Goal: Information Seeking & Learning: Check status

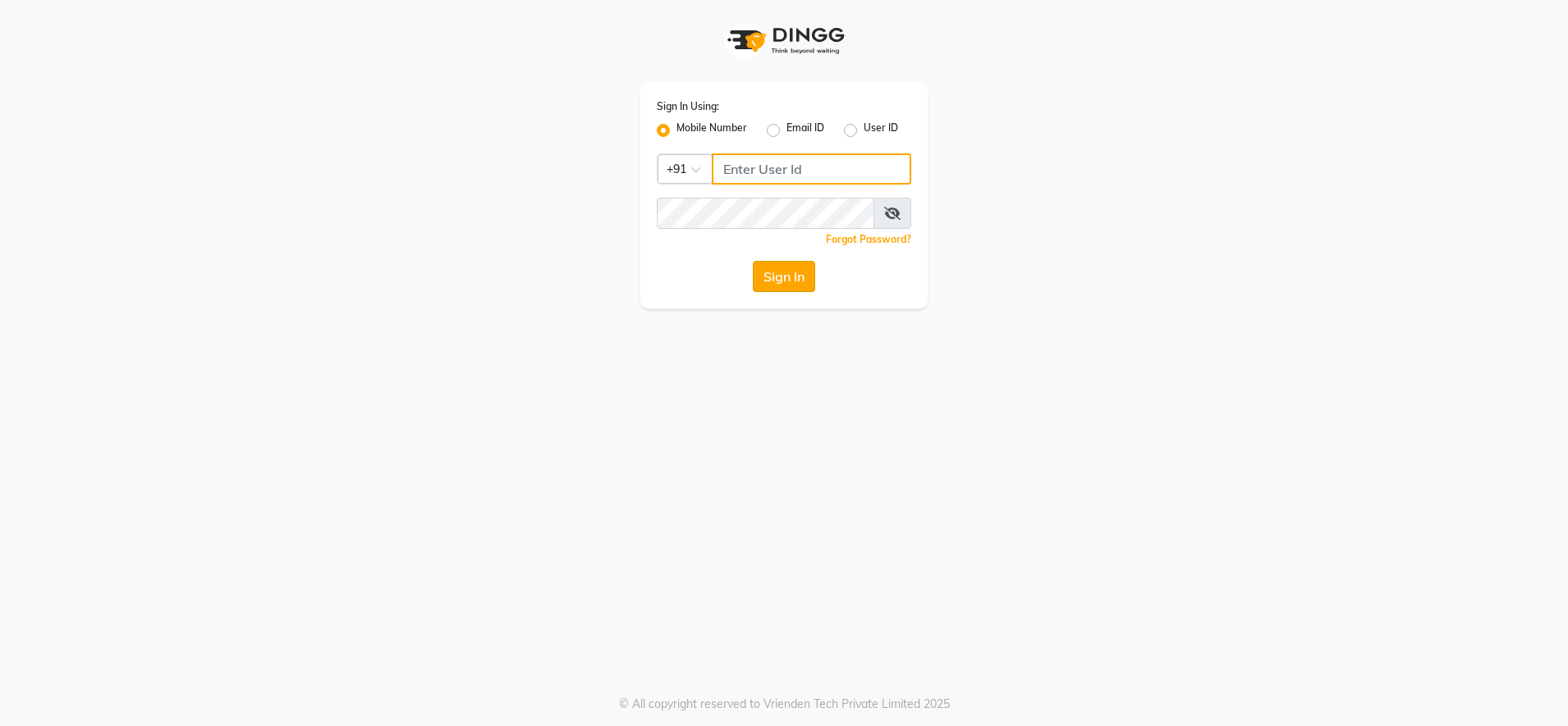
type input "9987140437"
click at [783, 286] on button "Sign In" at bounding box center [784, 276] width 63 height 31
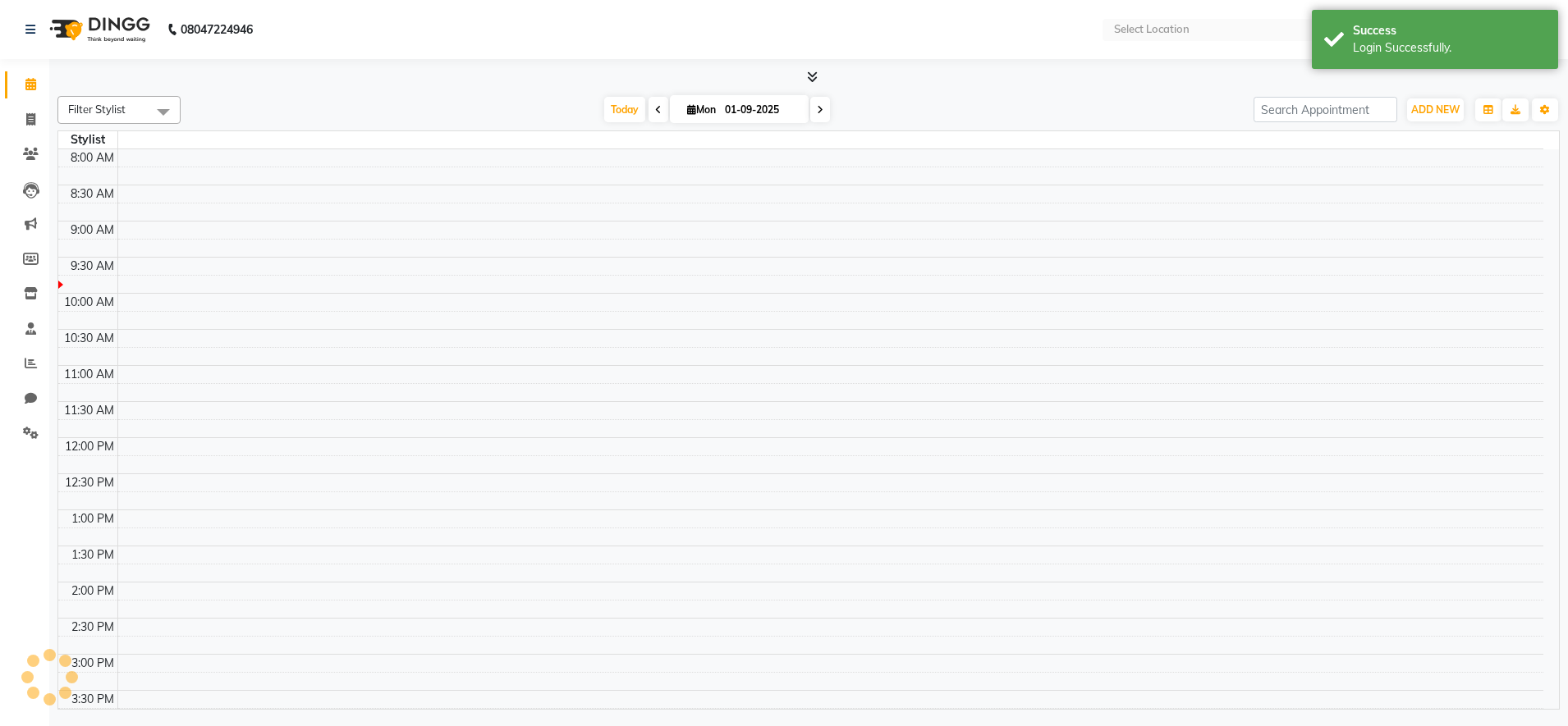
select select "en"
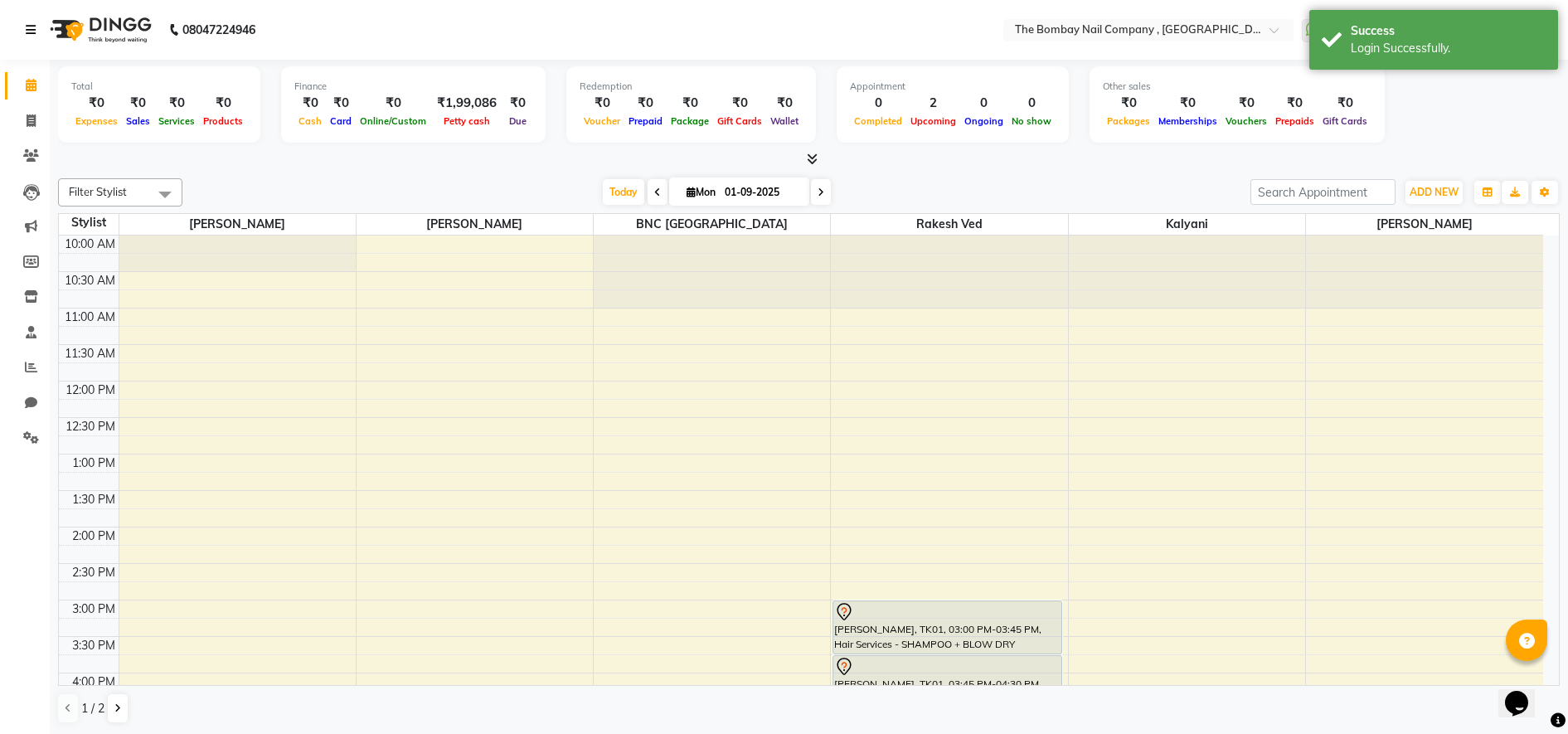
click at [36, 40] on link at bounding box center [33, 29] width 16 height 46
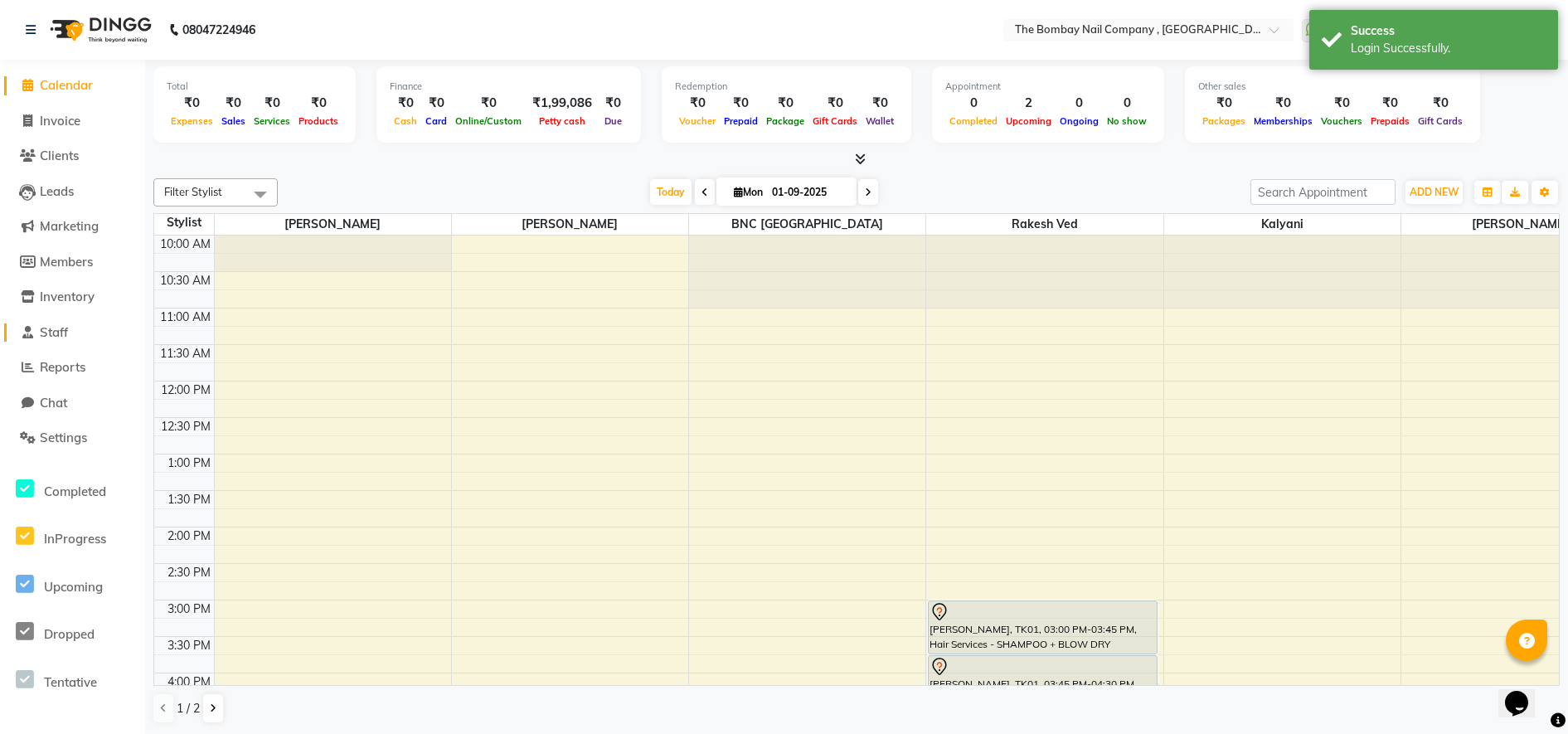
click at [59, 334] on span "Staff" at bounding box center [53, 331] width 28 height 15
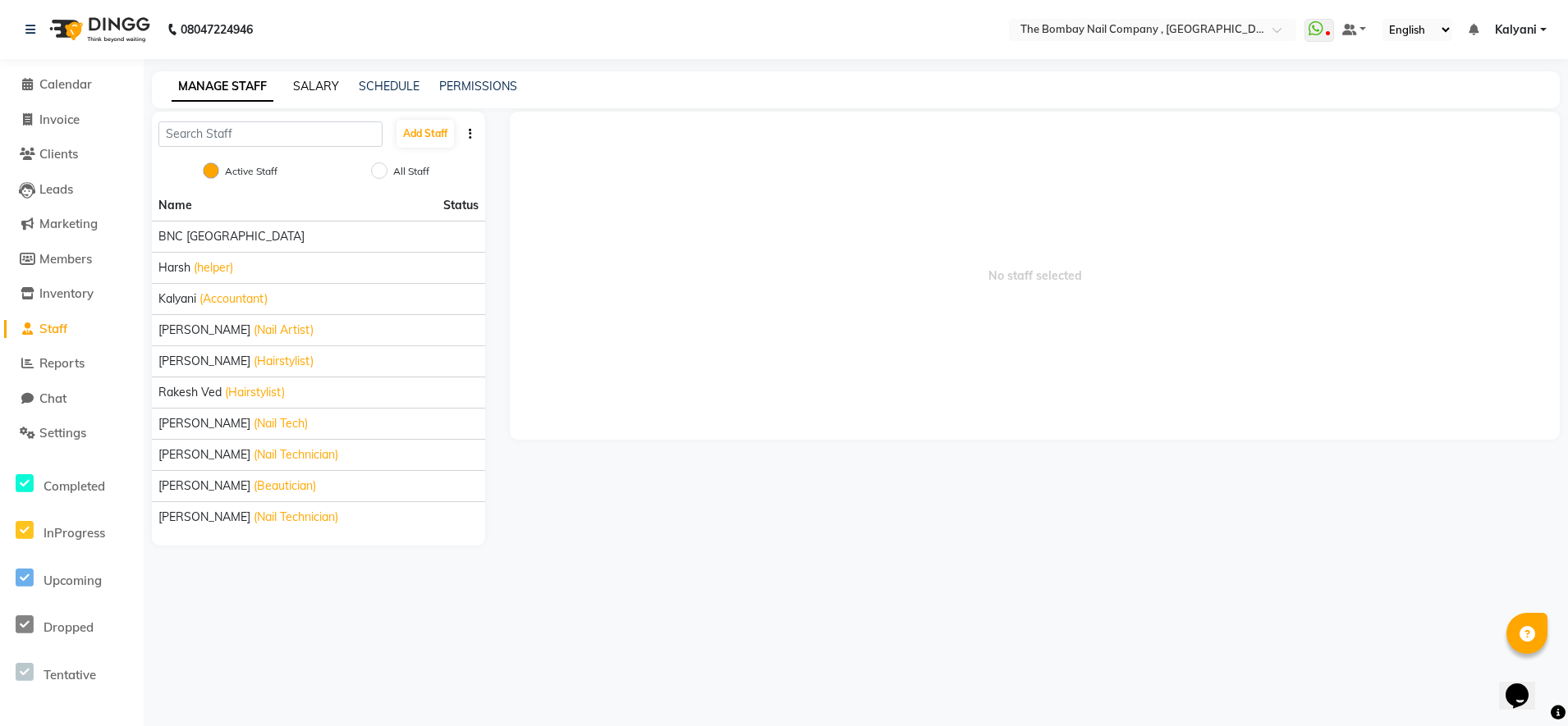
click at [299, 80] on link "SALARY" at bounding box center [315, 86] width 46 height 15
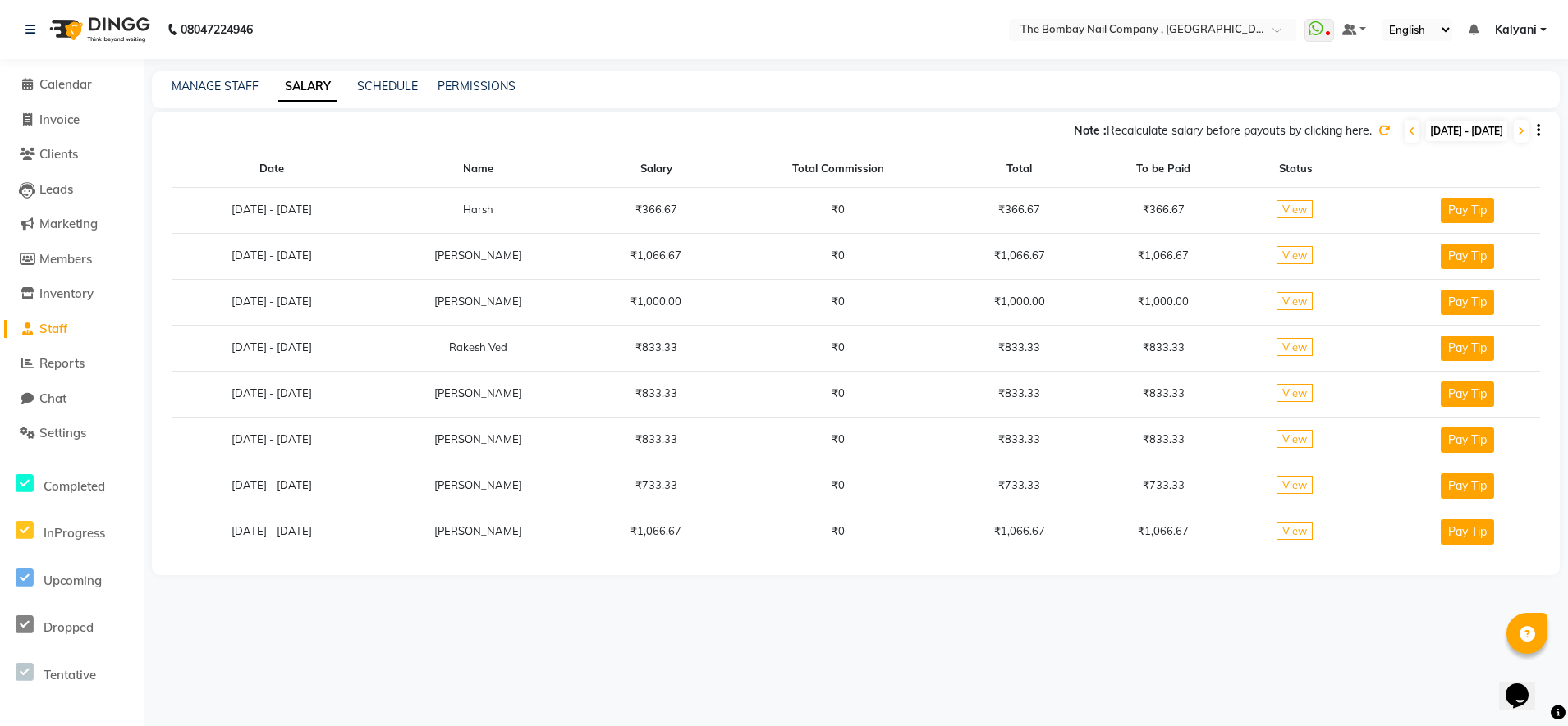
click at [1426, 134] on span "[DATE] - [DATE]" at bounding box center [1466, 130] width 81 height 21
select select "9"
select select "2025"
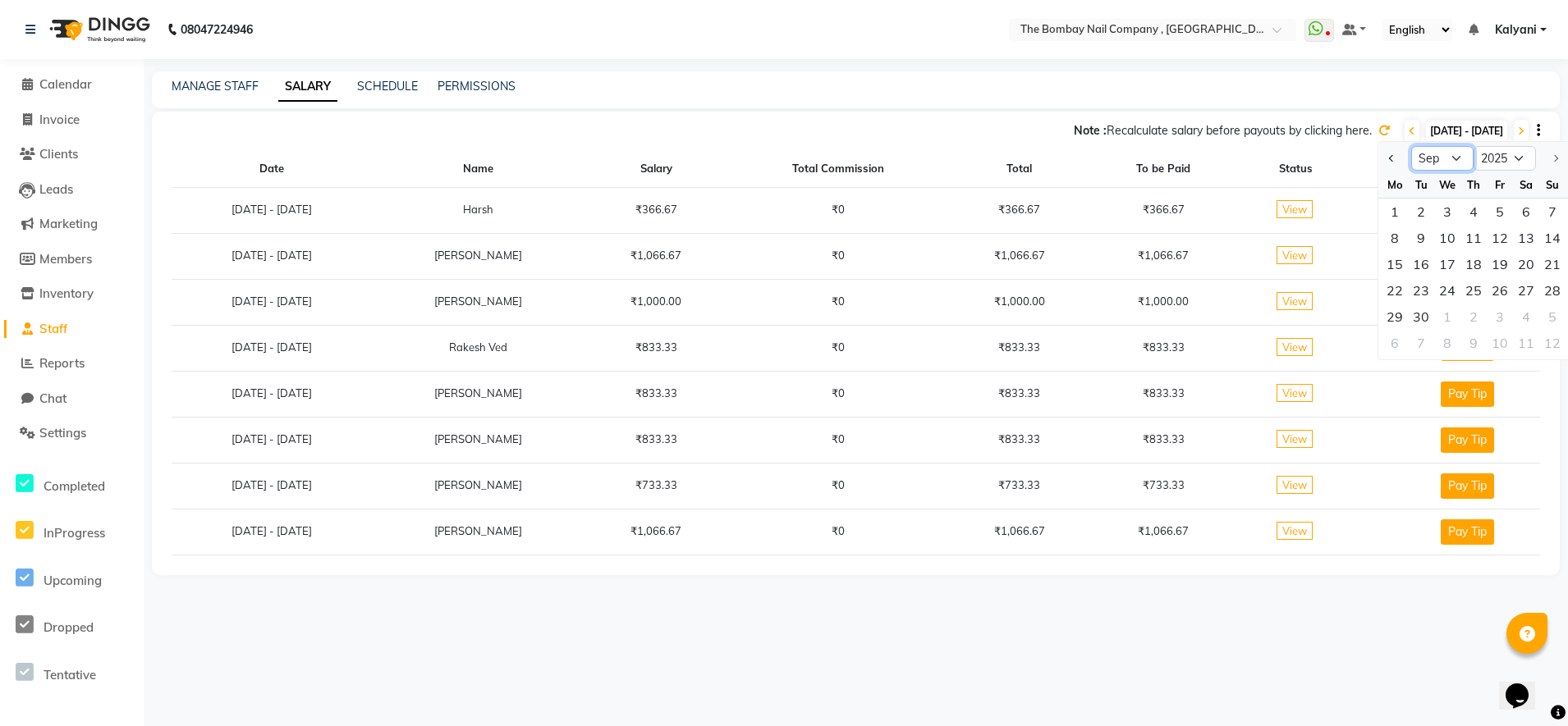
click at [1432, 164] on select "Jan Feb Mar Apr May Jun [DATE] Aug Sep" at bounding box center [1442, 159] width 63 height 25
select select "8"
click at [1411, 146] on select "Jan Feb Mar Apr May Jun [DATE] Aug Sep" at bounding box center [1442, 159] width 63 height 25
click at [1497, 214] on div "1" at bounding box center [1499, 211] width 26 height 26
type input "[DATE]"
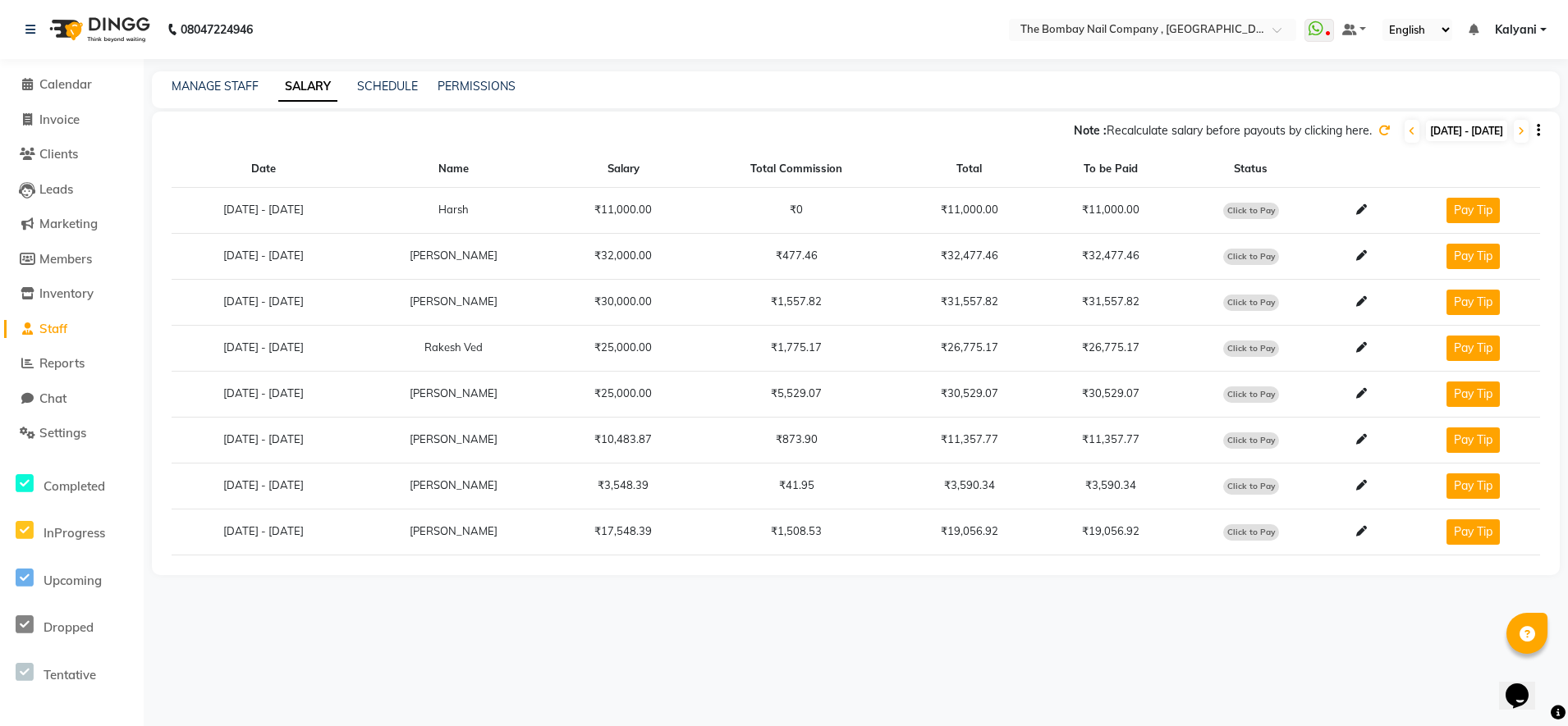
click at [1440, 136] on span "[DATE] - [DATE]" at bounding box center [1466, 130] width 81 height 21
select select "8"
select select "2025"
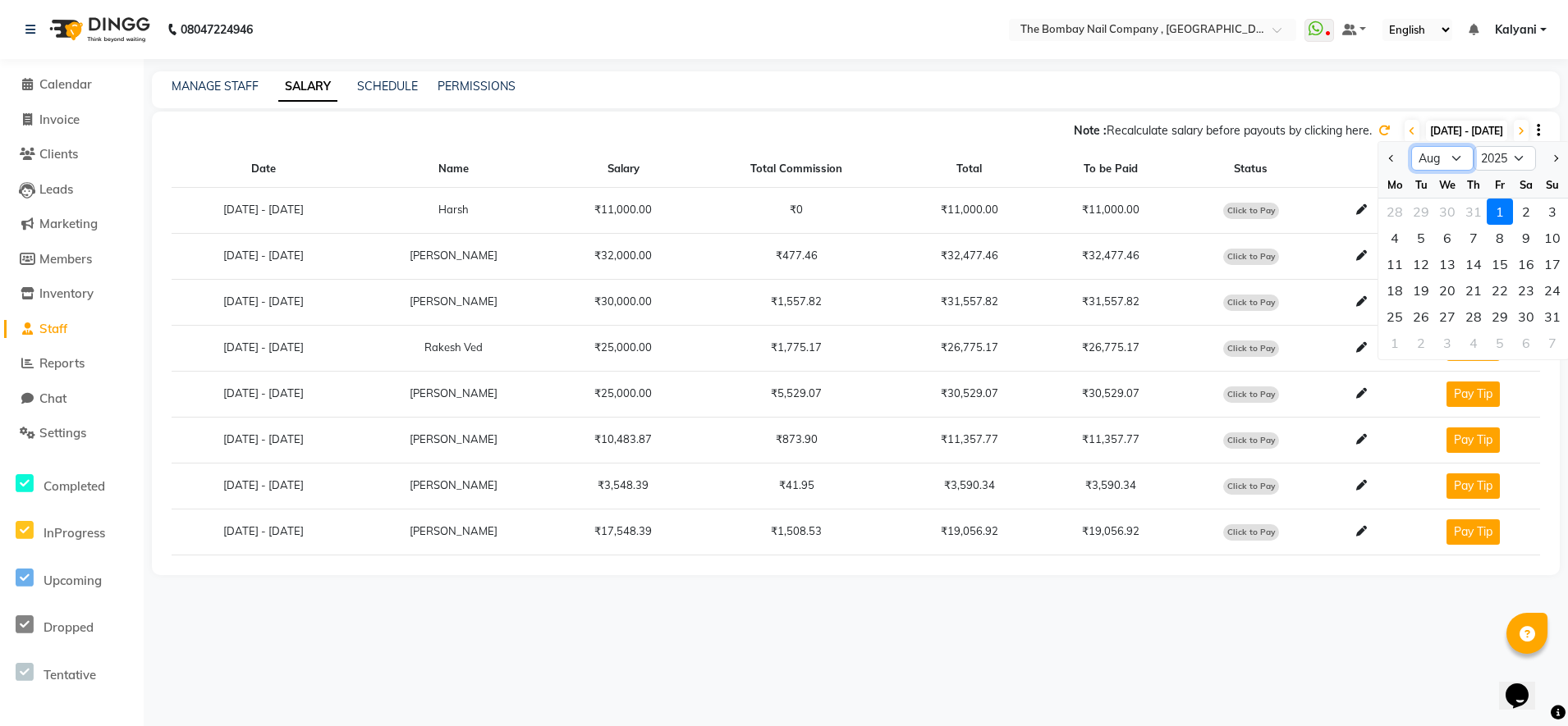
click at [1439, 162] on select "Jan Feb Mar Apr May Jun [DATE] Aug Sep" at bounding box center [1442, 159] width 63 height 25
select select "7"
click at [1411, 146] on select "Jan Feb Mar Apr May Jun [DATE] Aug Sep" at bounding box center [1442, 159] width 63 height 25
click at [1423, 213] on div "1" at bounding box center [1421, 211] width 26 height 26
type input "[DATE]"
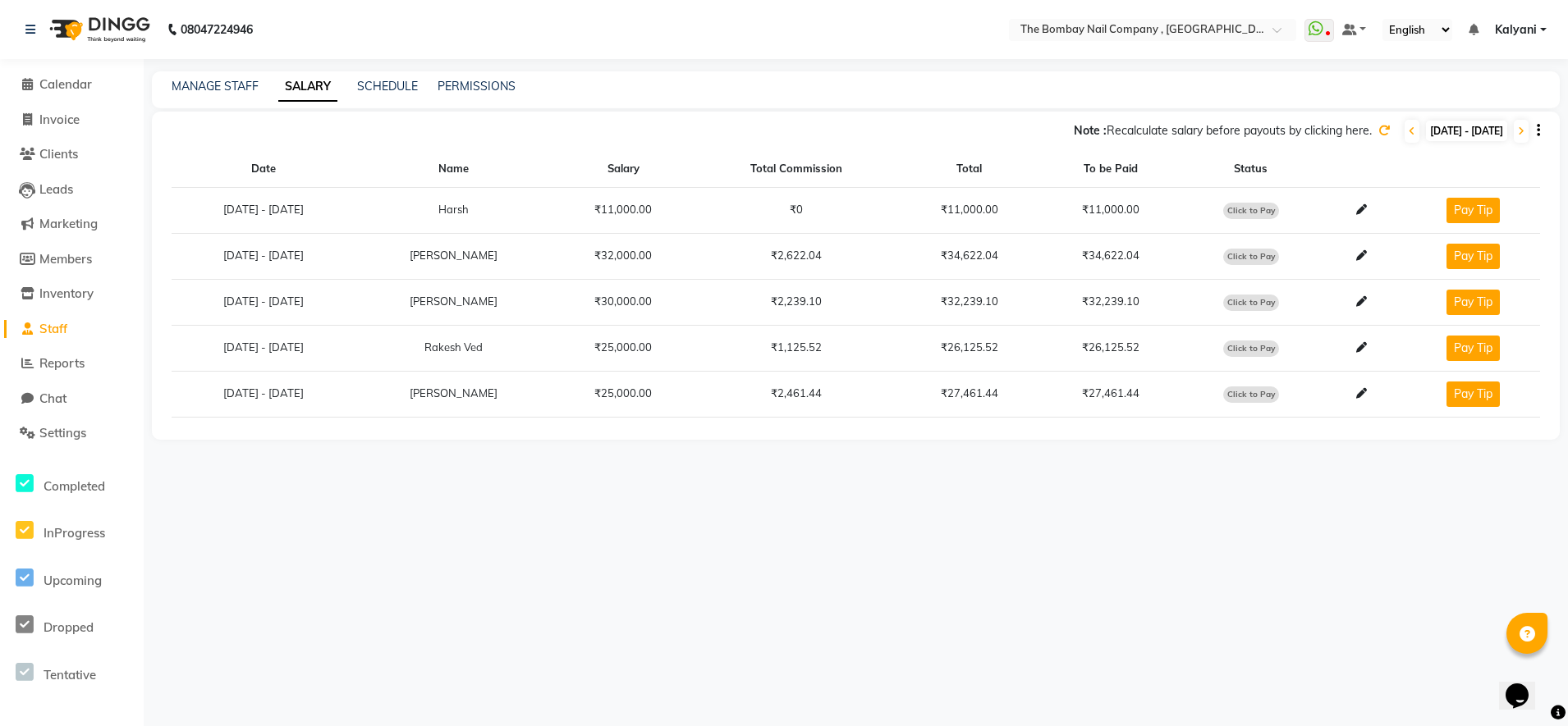
click at [1470, 130] on span "[DATE] - [DATE]" at bounding box center [1466, 130] width 81 height 21
select select "7"
select select "2025"
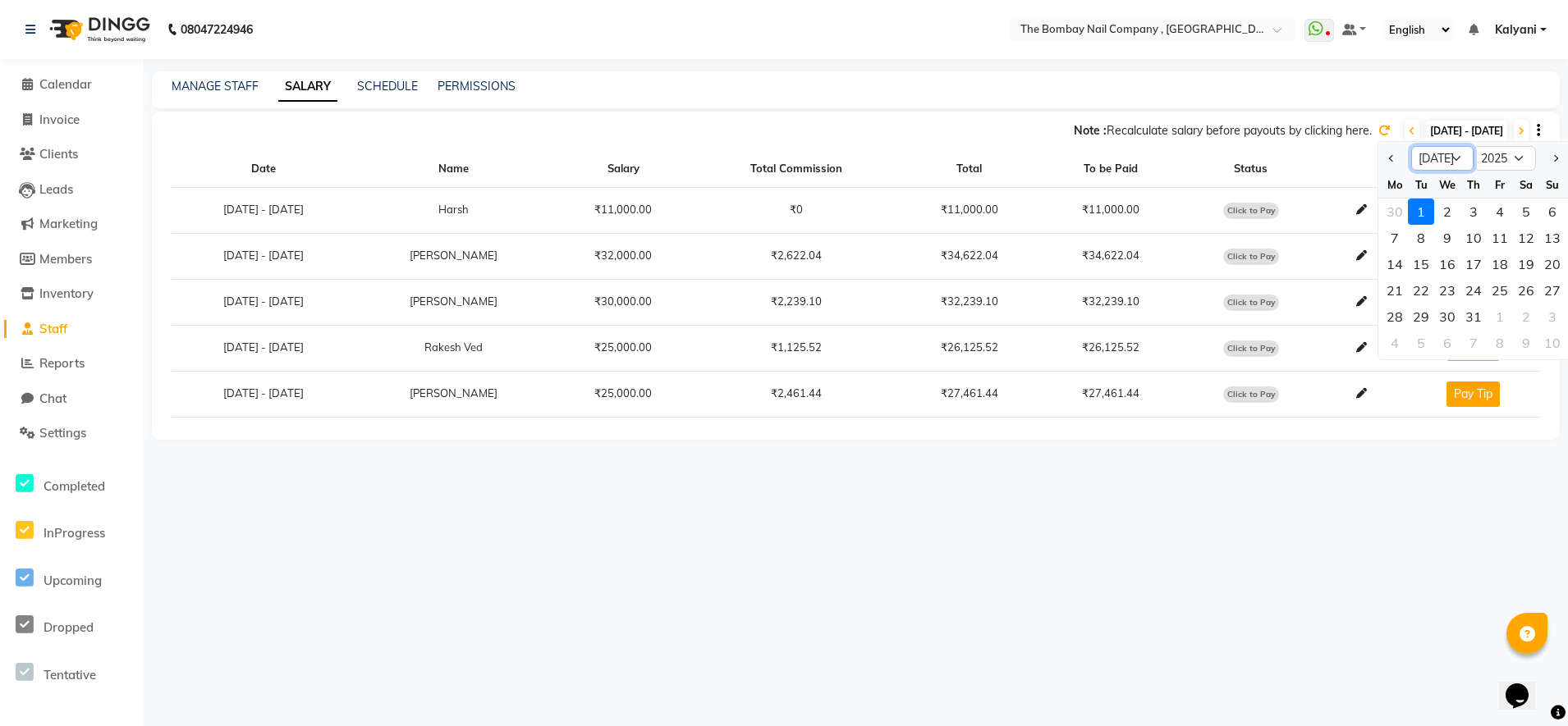
click at [1437, 163] on select "Jan Feb Mar Apr May Jun [DATE] Aug Sep" at bounding box center [1442, 159] width 63 height 25
select select "8"
click at [1411, 146] on select "Jan Feb Mar Apr May Jun [DATE] Aug Sep" at bounding box center [1442, 159] width 63 height 25
click at [1439, 96] on div "MANAGE STAFF SALARY SCHEDULE PERMISSIONS" at bounding box center [856, 89] width 1408 height 37
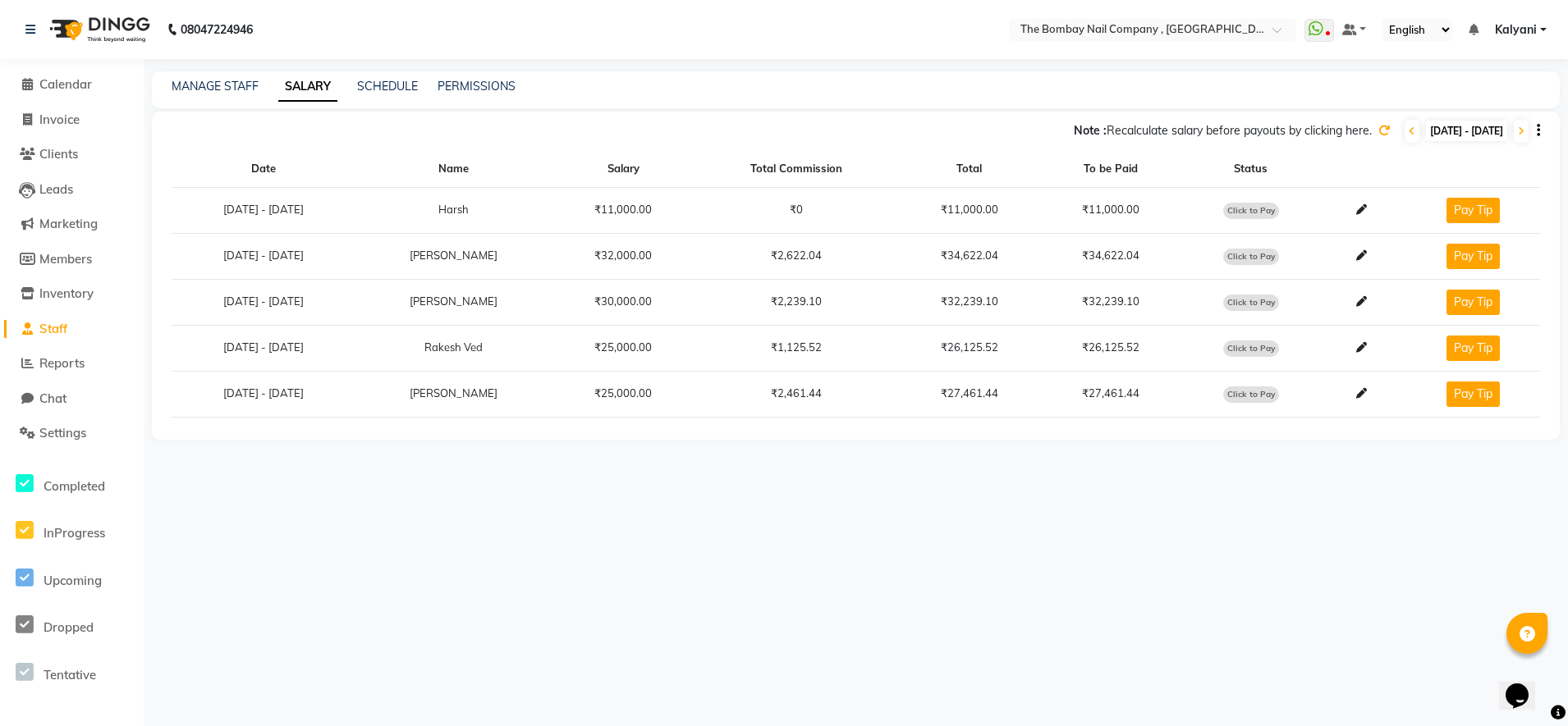
click at [1452, 139] on span "[DATE] - [DATE]" at bounding box center [1466, 130] width 81 height 21
select select "7"
select select "2025"
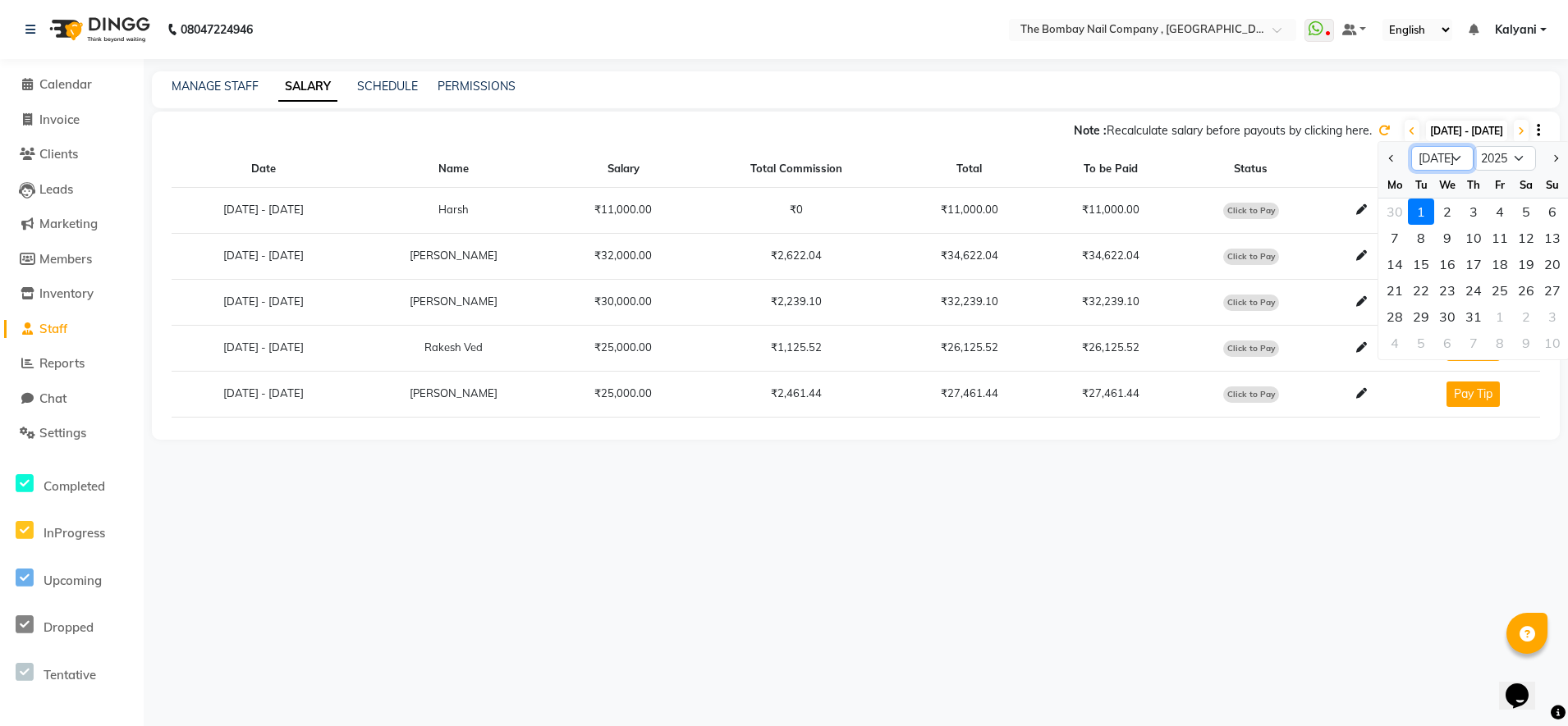
click at [1432, 158] on select "Jan Feb Mar Apr May Jun [DATE] Aug Sep" at bounding box center [1442, 159] width 63 height 25
select select "8"
click at [1411, 146] on select "Jan Feb Mar Apr May Jun [DATE] Aug Sep" at bounding box center [1442, 159] width 63 height 25
click at [1435, 352] on div "3" at bounding box center [1446, 342] width 26 height 26
type input "03-09-2025"
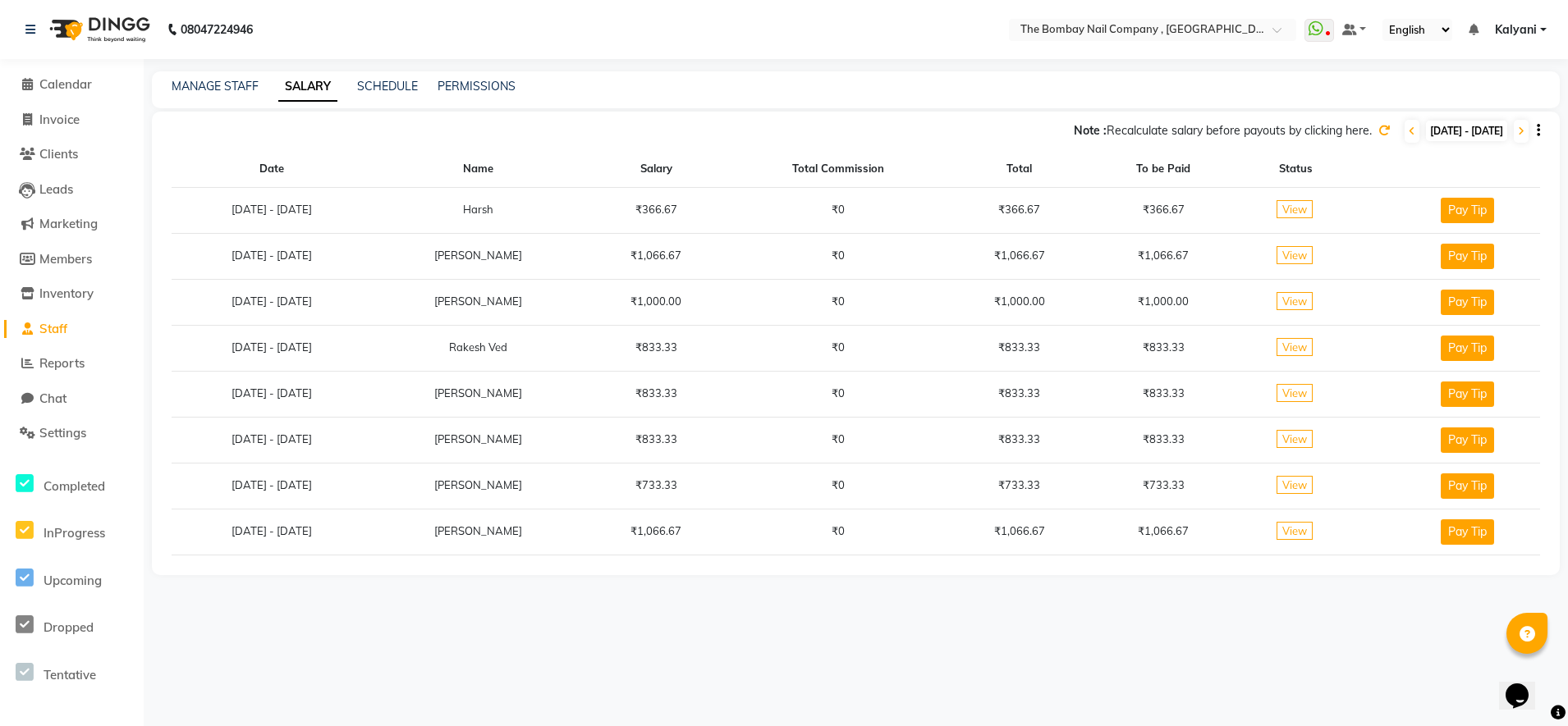
click at [1539, 130] on icon "button" at bounding box center [1539, 130] width 4 height 1
click at [1438, 114] on link "Export as CSV" at bounding box center [1436, 110] width 90 height 13
click at [1338, 65] on div "08047224946 Select Location × The Bombay Nail Company , [GEOGRAPHIC_DATA] Whats…" at bounding box center [784, 363] width 1568 height 726
click at [1464, 120] on div "Note : Recalculate salary before payouts by clicking here. [DATE] - [DATE] [DAT…" at bounding box center [846, 130] width 1388 height 26
click at [1453, 133] on span "[DATE] - [DATE]" at bounding box center [1466, 130] width 81 height 21
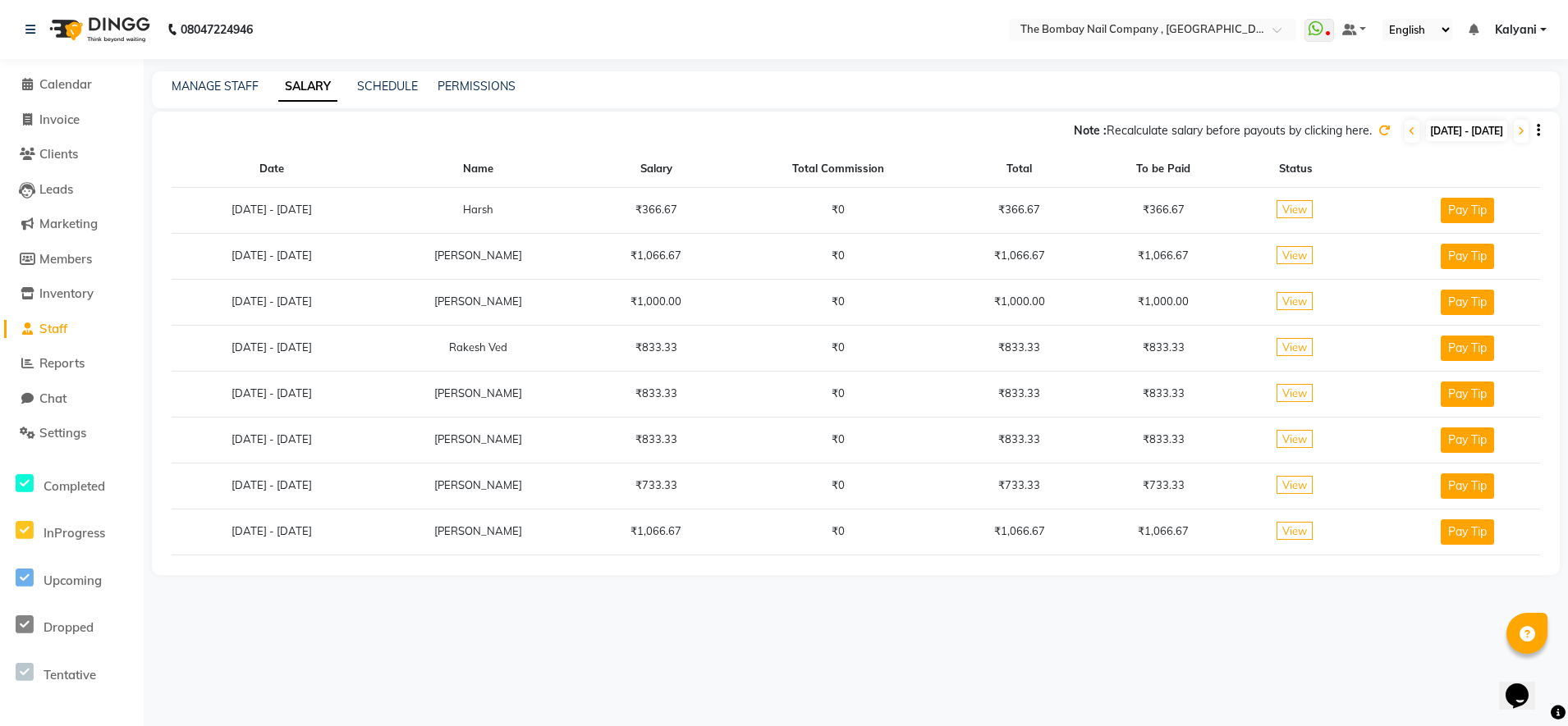
select select "9"
select select "2025"
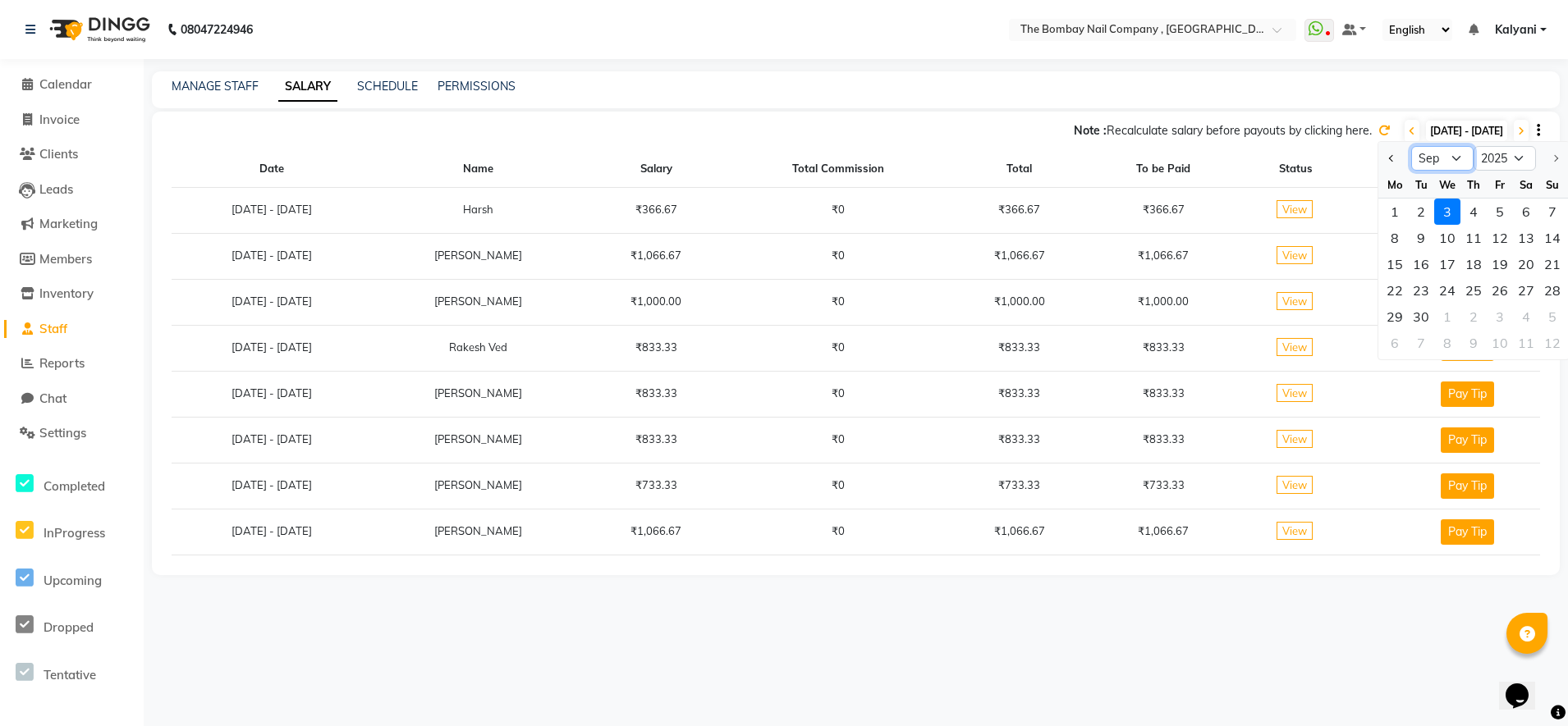
click at [1445, 166] on select "Jan Feb Mar Apr May Jun [DATE] Aug Sep" at bounding box center [1442, 159] width 63 height 25
select select "8"
click at [1411, 146] on select "Jan Feb Mar Apr May Jun [DATE] Aug Sep" at bounding box center [1442, 159] width 63 height 25
click at [1434, 163] on select "Jan Feb Mar Apr May Jun [DATE] Aug Sep" at bounding box center [1442, 159] width 63 height 25
click at [1434, 162] on select "Jan Feb Mar Apr May Jun [DATE] Aug Sep" at bounding box center [1442, 159] width 63 height 25
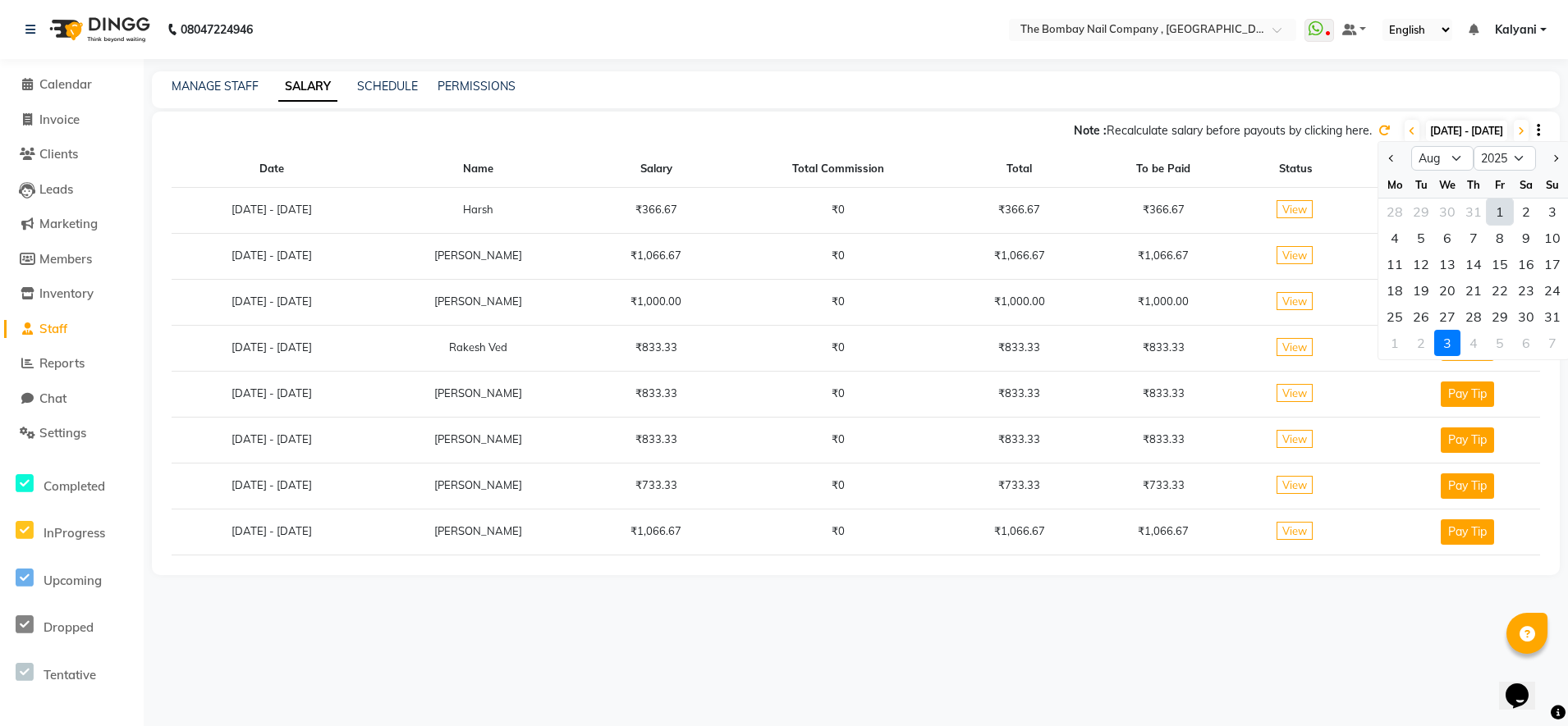
click at [1500, 206] on div "1" at bounding box center [1499, 211] width 26 height 26
type input "[DATE]"
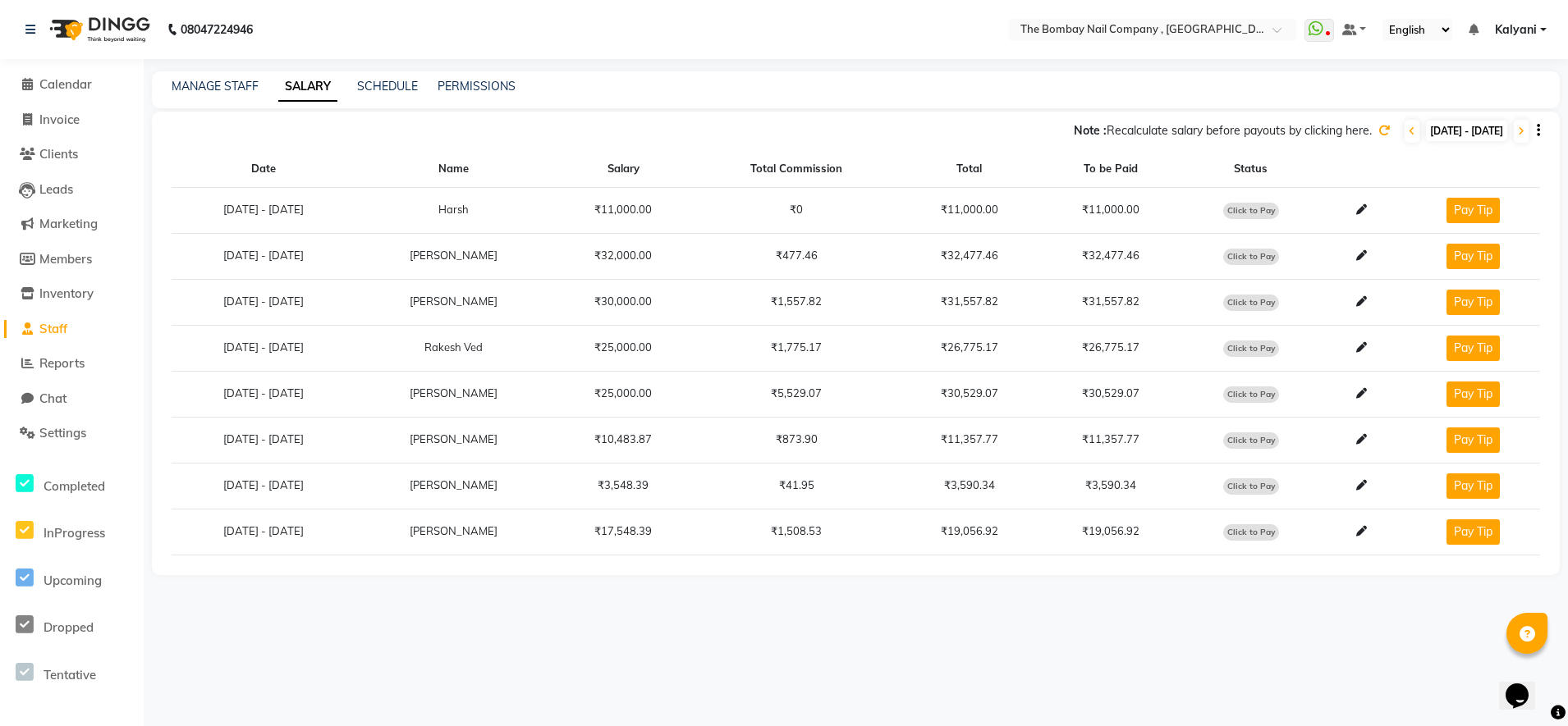
click at [1537, 130] on icon "button" at bounding box center [1539, 130] width 4 height 1
click at [1452, 111] on link "Export as CSV" at bounding box center [1436, 110] width 90 height 13
click at [25, 24] on icon at bounding box center [29, 29] width 10 height 12
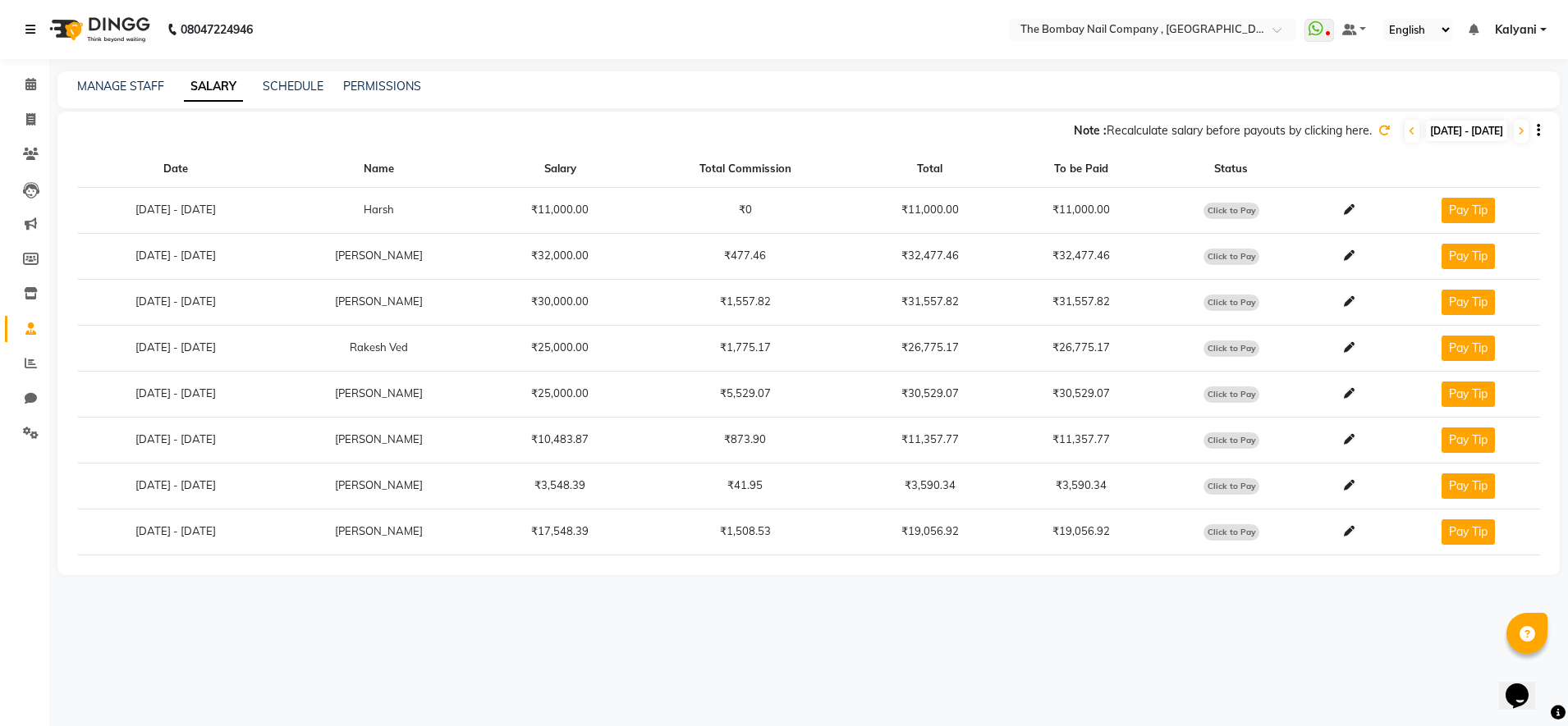
click at [27, 38] on link at bounding box center [33, 29] width 16 height 46
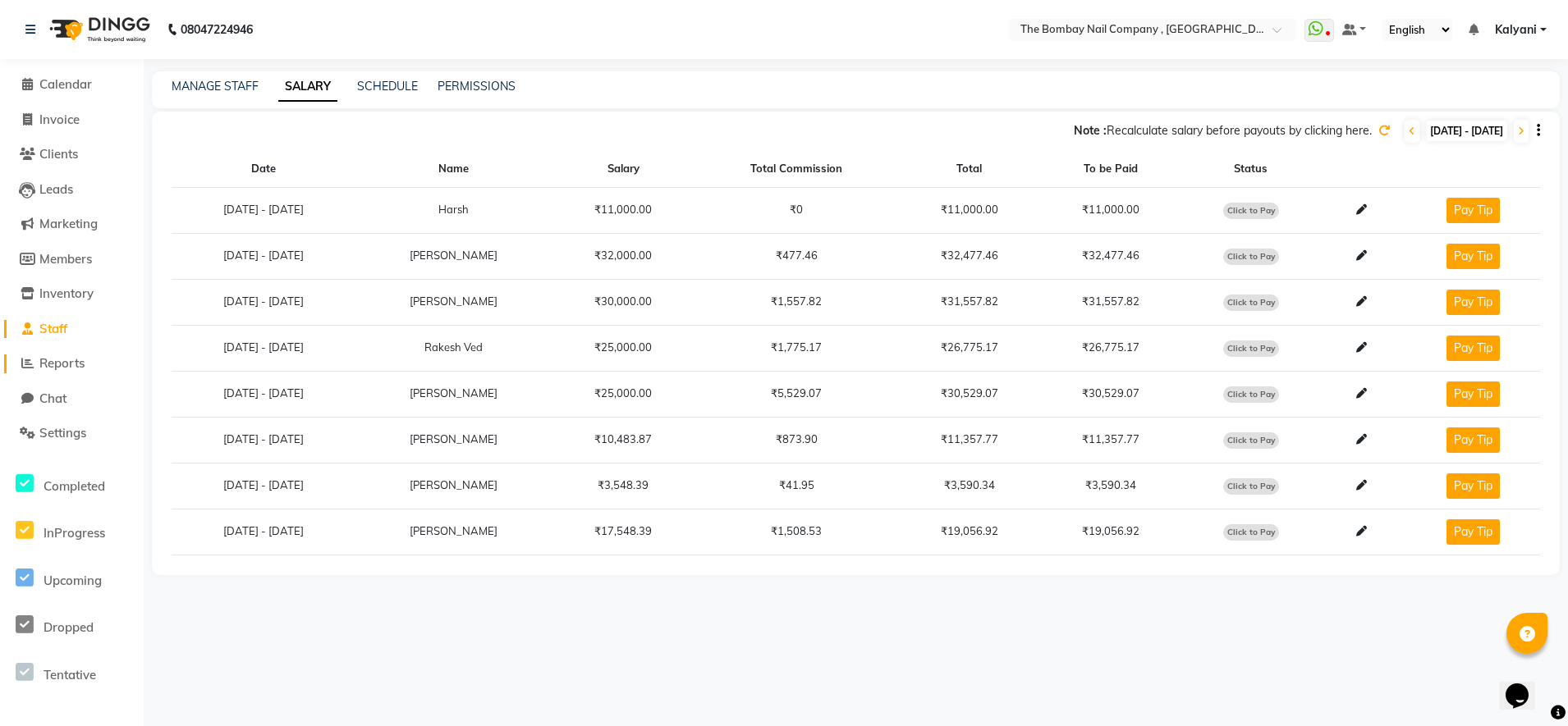
click at [68, 359] on span "Reports" at bounding box center [62, 363] width 46 height 15
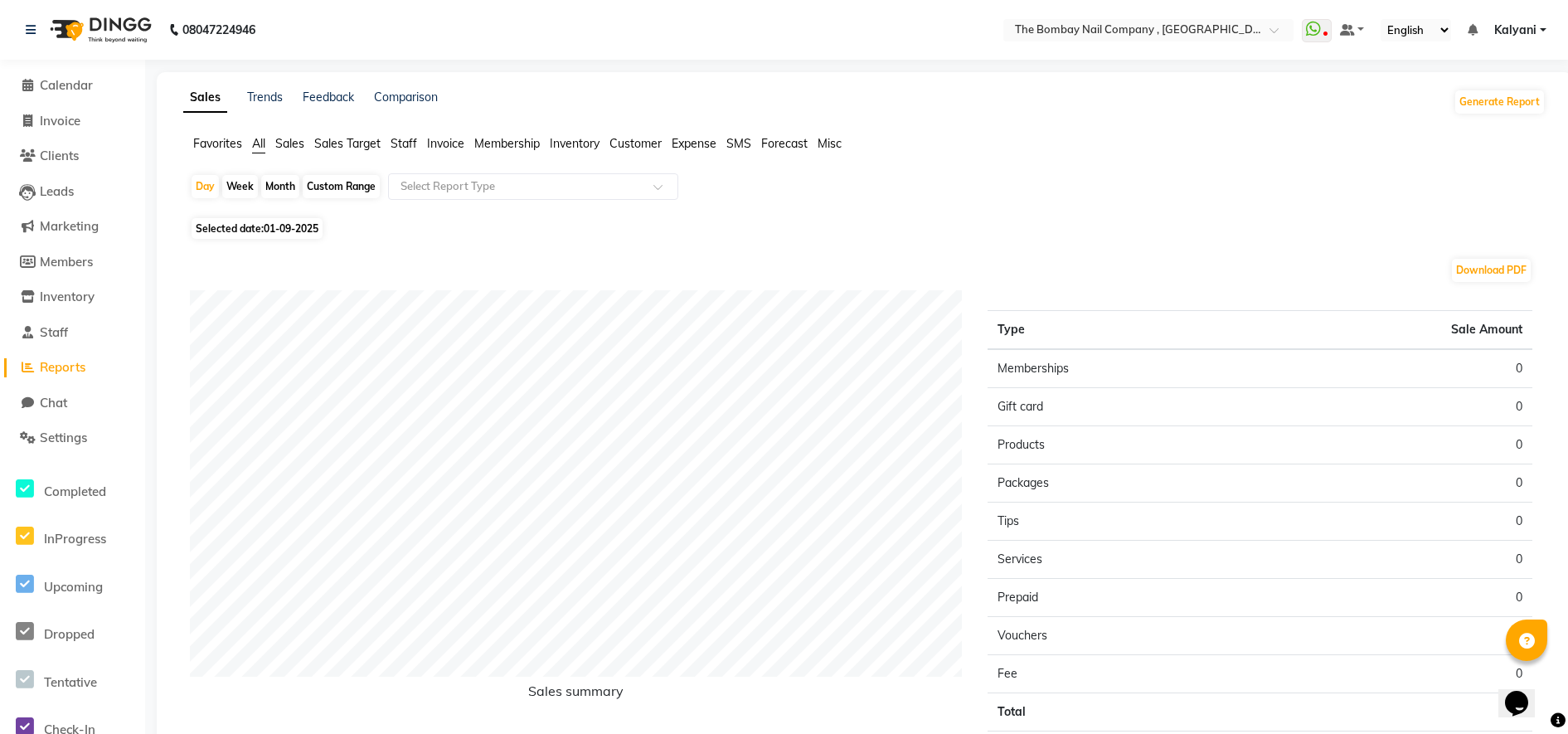
click at [250, 228] on span "Selected date: [DATE]" at bounding box center [256, 228] width 131 height 21
select select "9"
select select "2025"
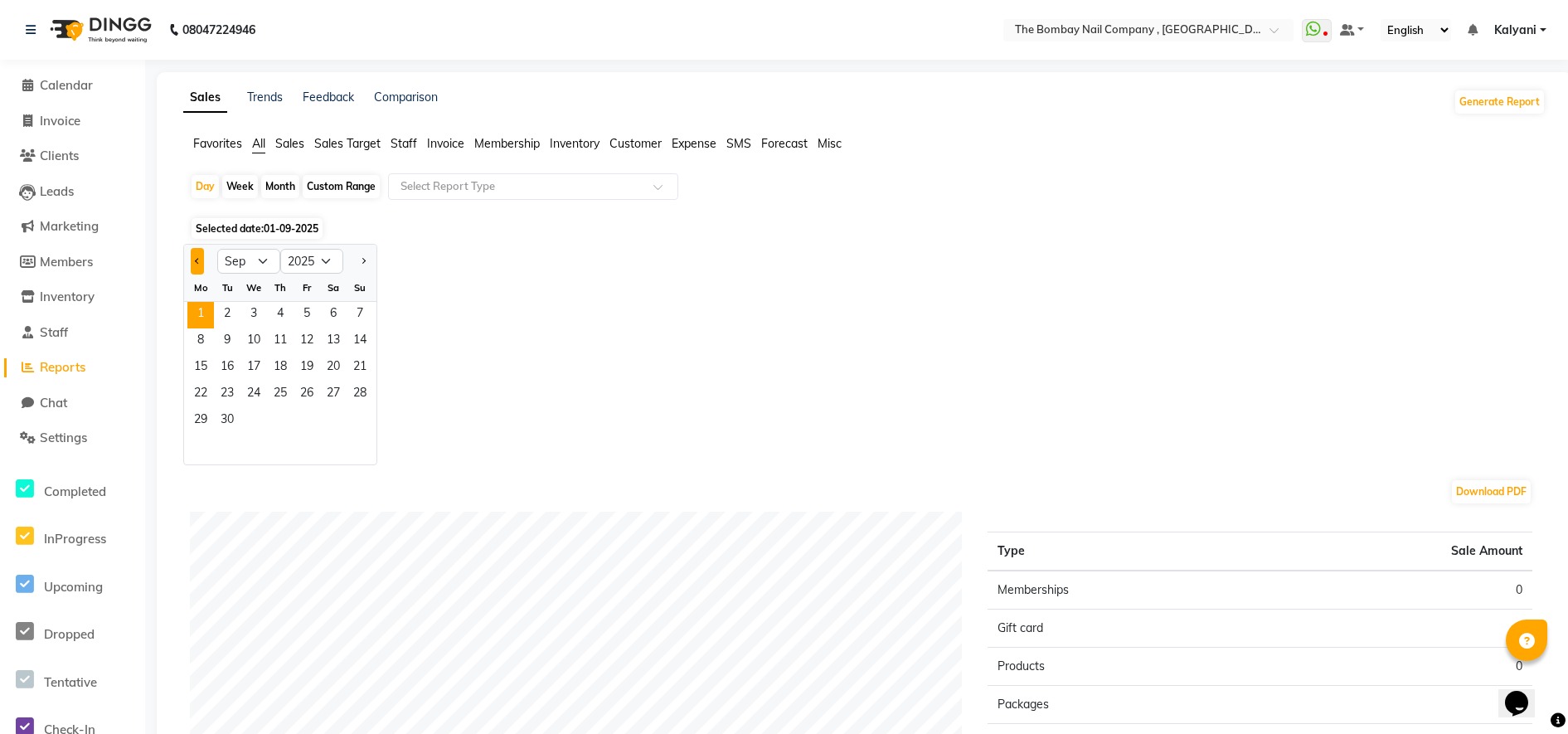
click at [199, 260] on span "Previous month" at bounding box center [198, 260] width 5 height 5
select select "8"
click at [361, 411] on span "31" at bounding box center [359, 421] width 26 height 26
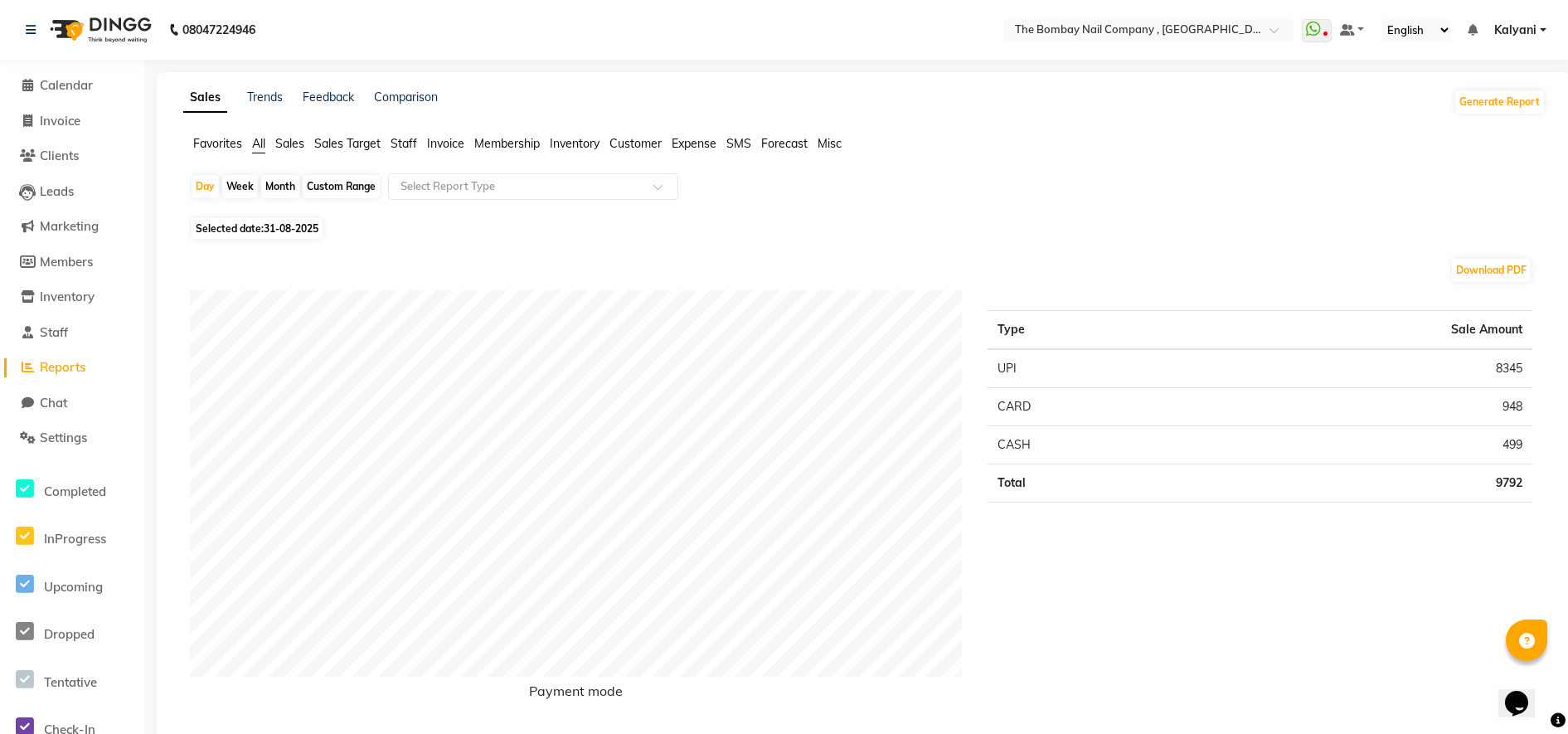
click at [251, 218] on span "Selected date: [DATE]" at bounding box center [256, 228] width 131 height 21
select select "8"
select select "2025"
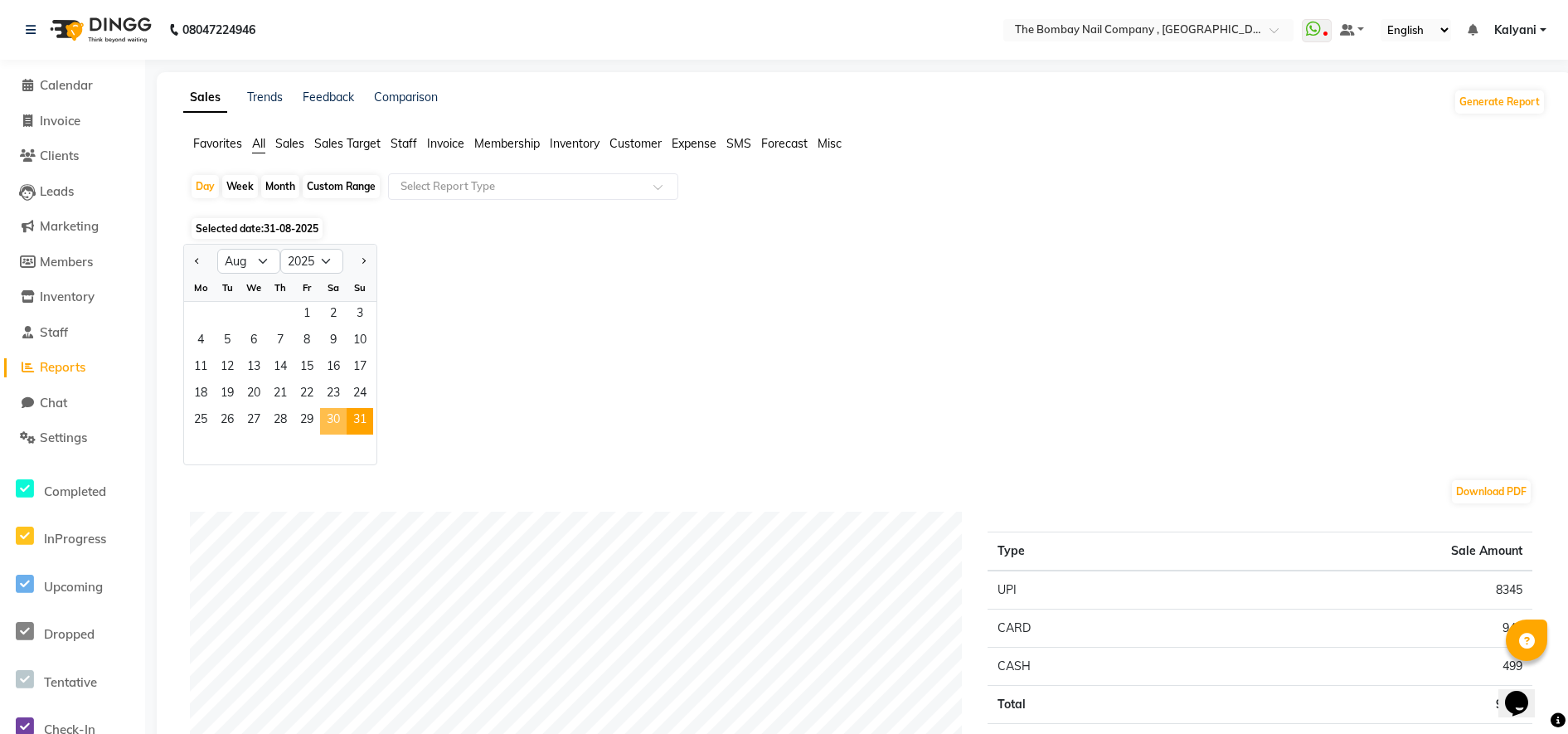
click at [331, 417] on span "30" at bounding box center [333, 421] width 26 height 26
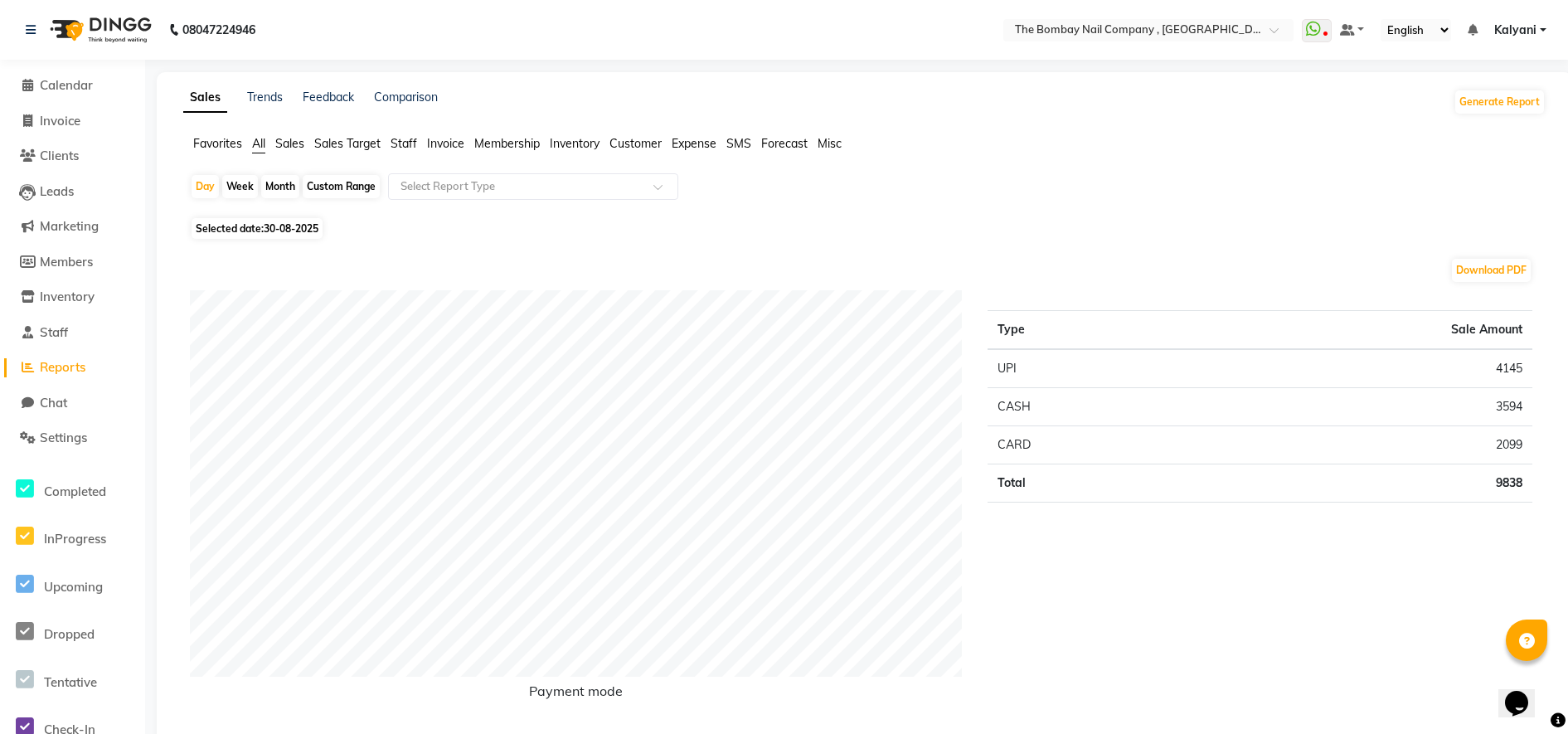
click at [1510, 407] on td "3594" at bounding box center [1360, 407] width 344 height 38
copy td "3594"
click at [1510, 367] on td "4145" at bounding box center [1360, 368] width 344 height 39
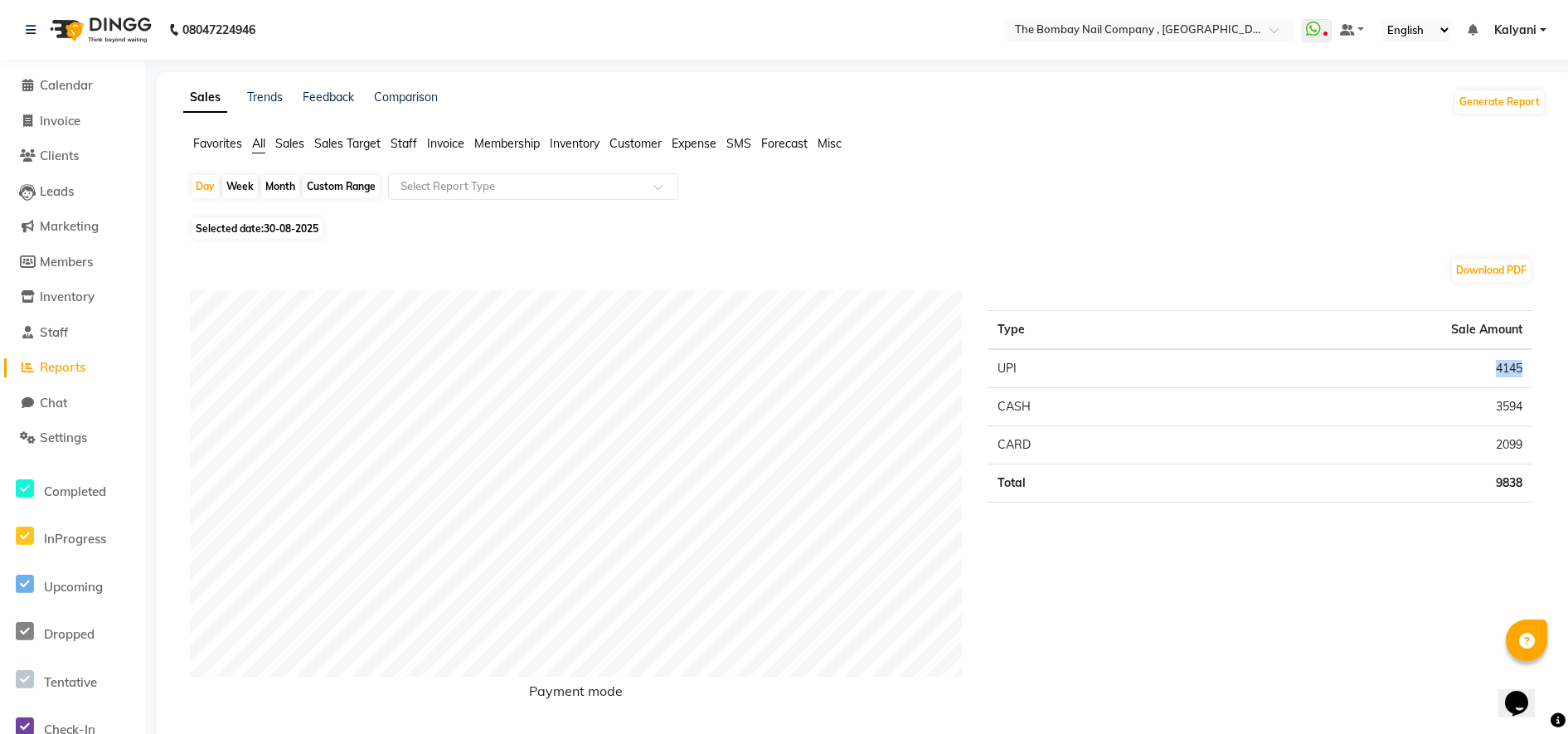
copy td "4145"
click at [1517, 440] on td "2099" at bounding box center [1360, 445] width 344 height 38
copy td "2099"
click at [1517, 440] on td "2099" at bounding box center [1360, 445] width 344 height 38
drag, startPoint x: 284, startPoint y: 217, endPoint x: 282, endPoint y: 226, distance: 9.2
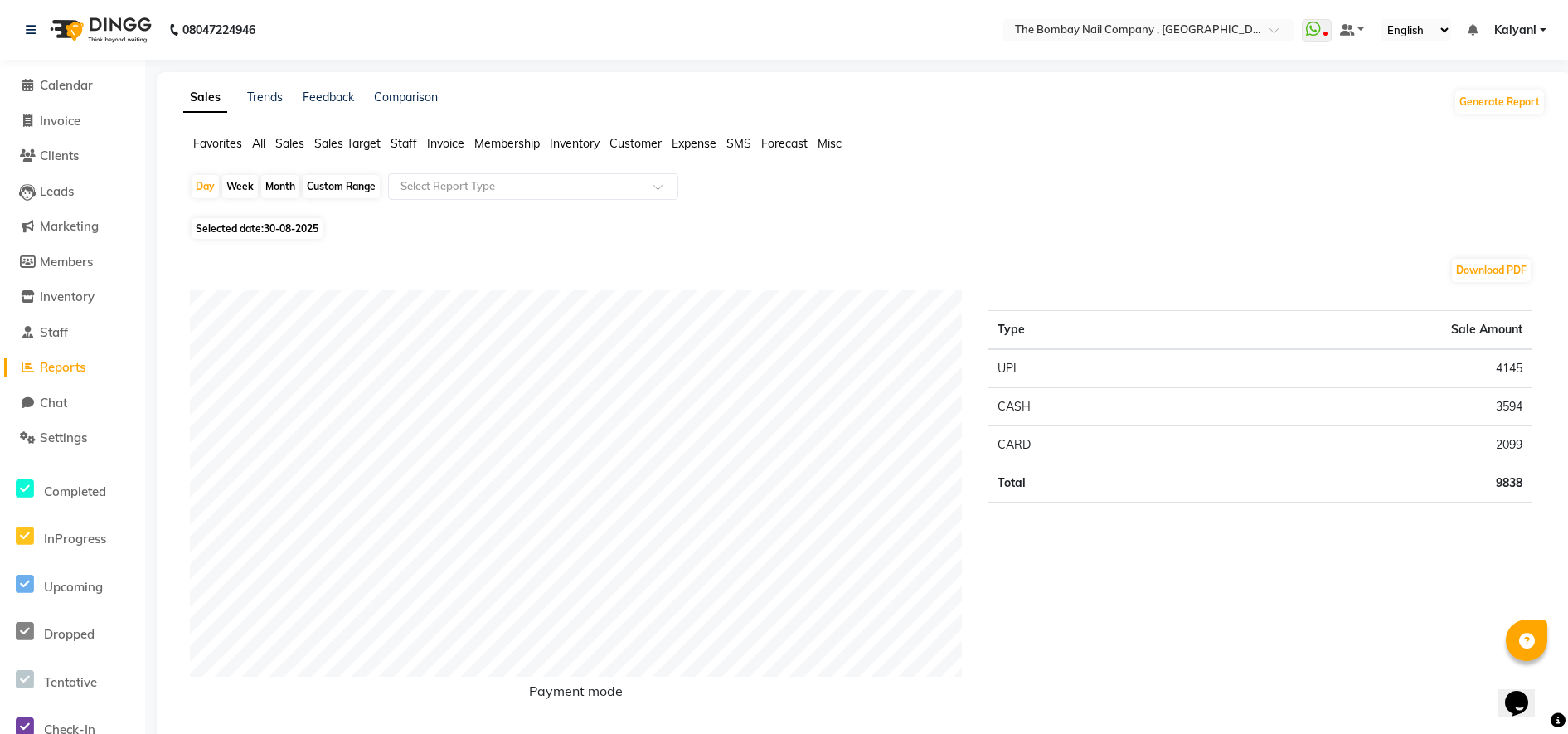
click at [282, 226] on span "30-08-2025" at bounding box center [291, 228] width 55 height 13
select select "8"
select select "2025"
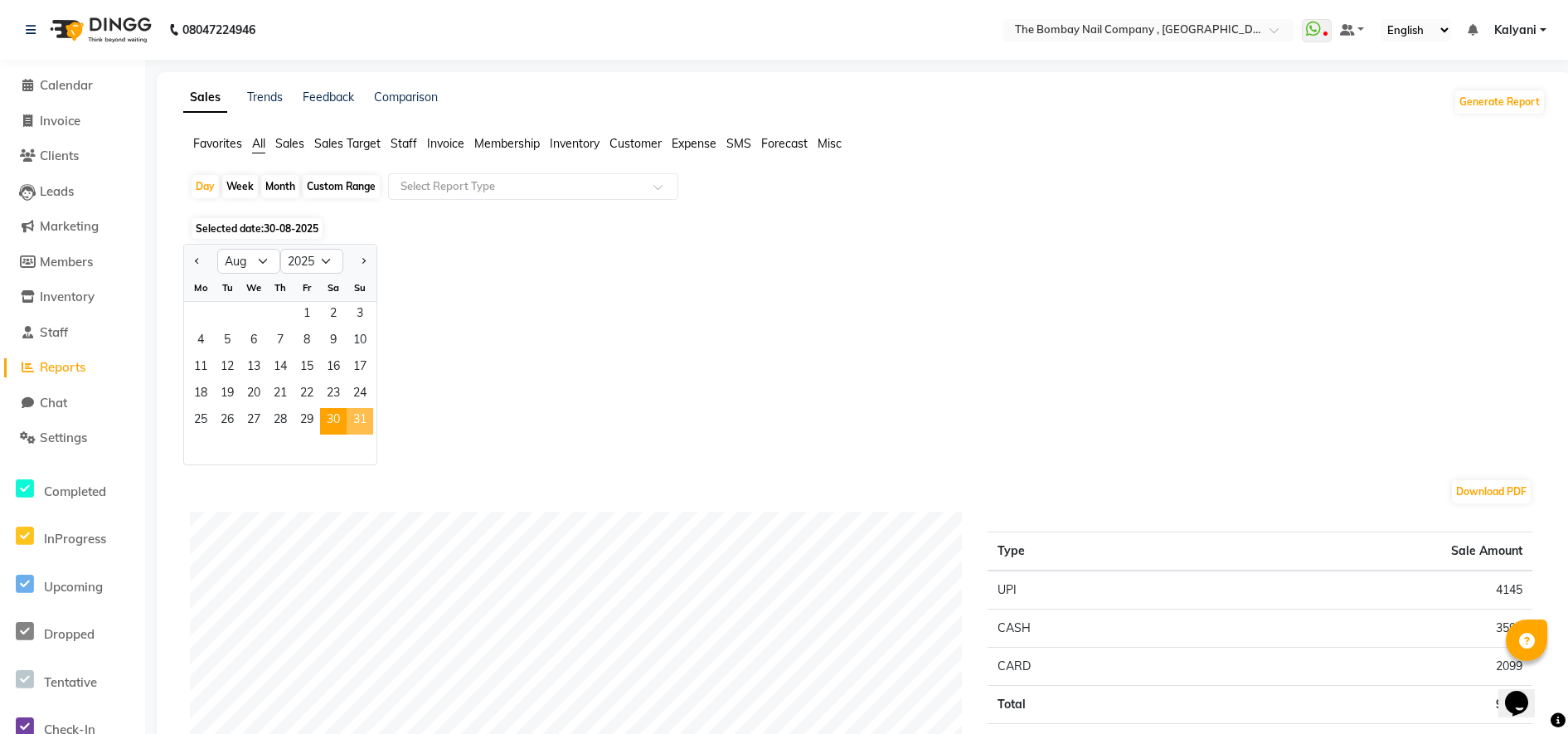
click at [357, 413] on span "31" at bounding box center [359, 421] width 26 height 26
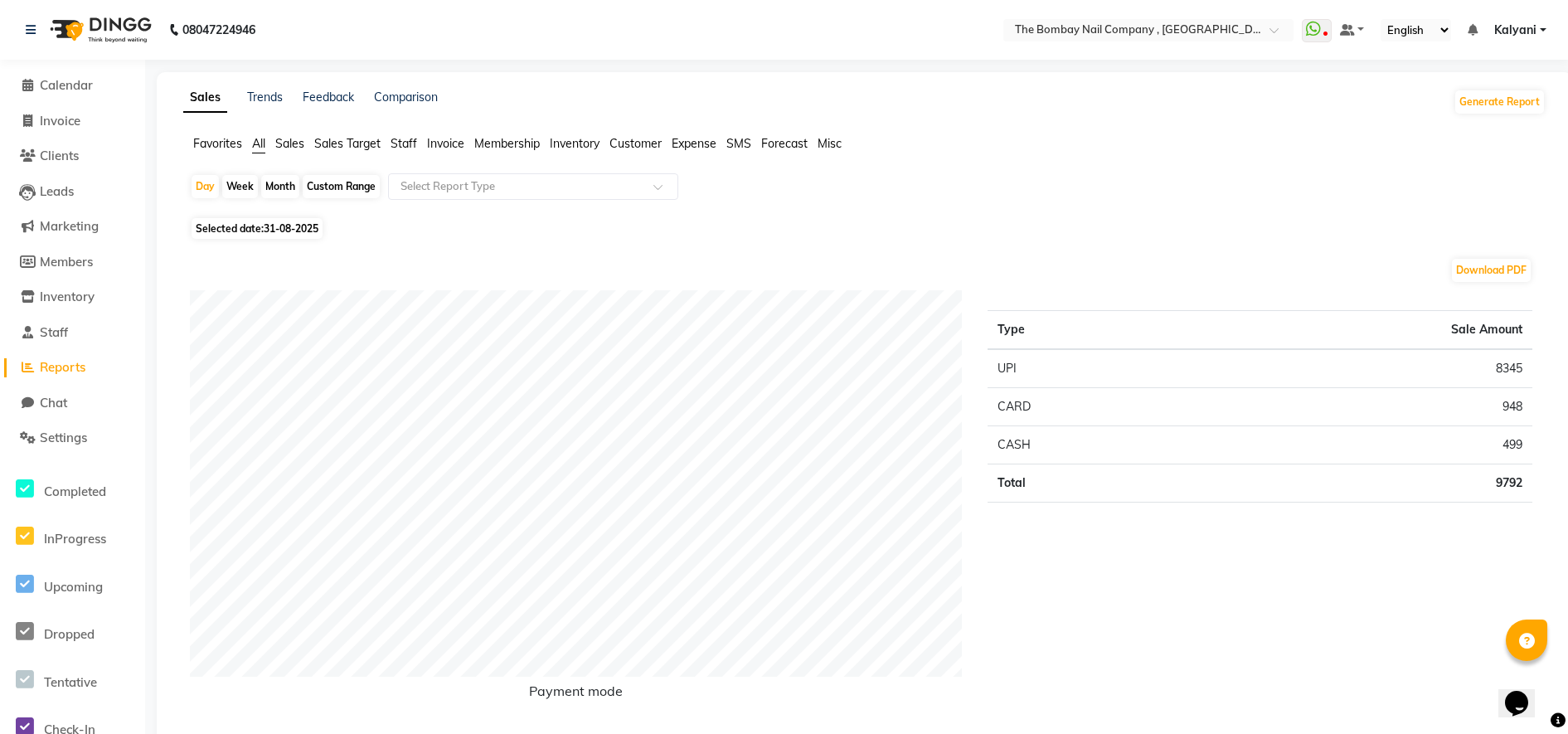
click at [1521, 367] on td "8345" at bounding box center [1360, 368] width 344 height 39
click at [1499, 375] on td "8345" at bounding box center [1360, 368] width 344 height 39
copy td "8345"
click at [1499, 375] on td "8345" at bounding box center [1360, 368] width 344 height 39
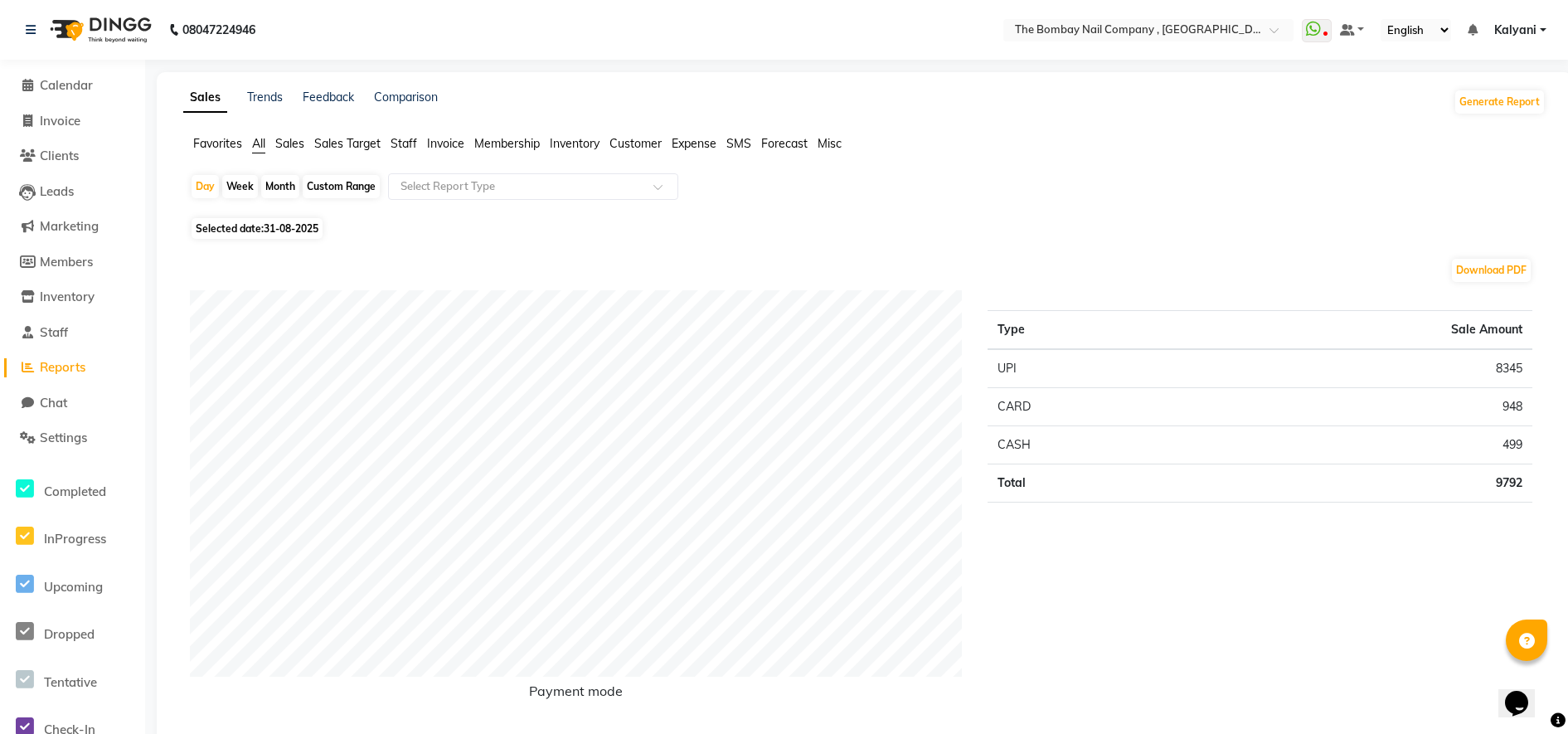
click at [1513, 399] on td "948" at bounding box center [1360, 407] width 344 height 38
copy td "948"
click at [1506, 445] on td "499" at bounding box center [1360, 445] width 344 height 38
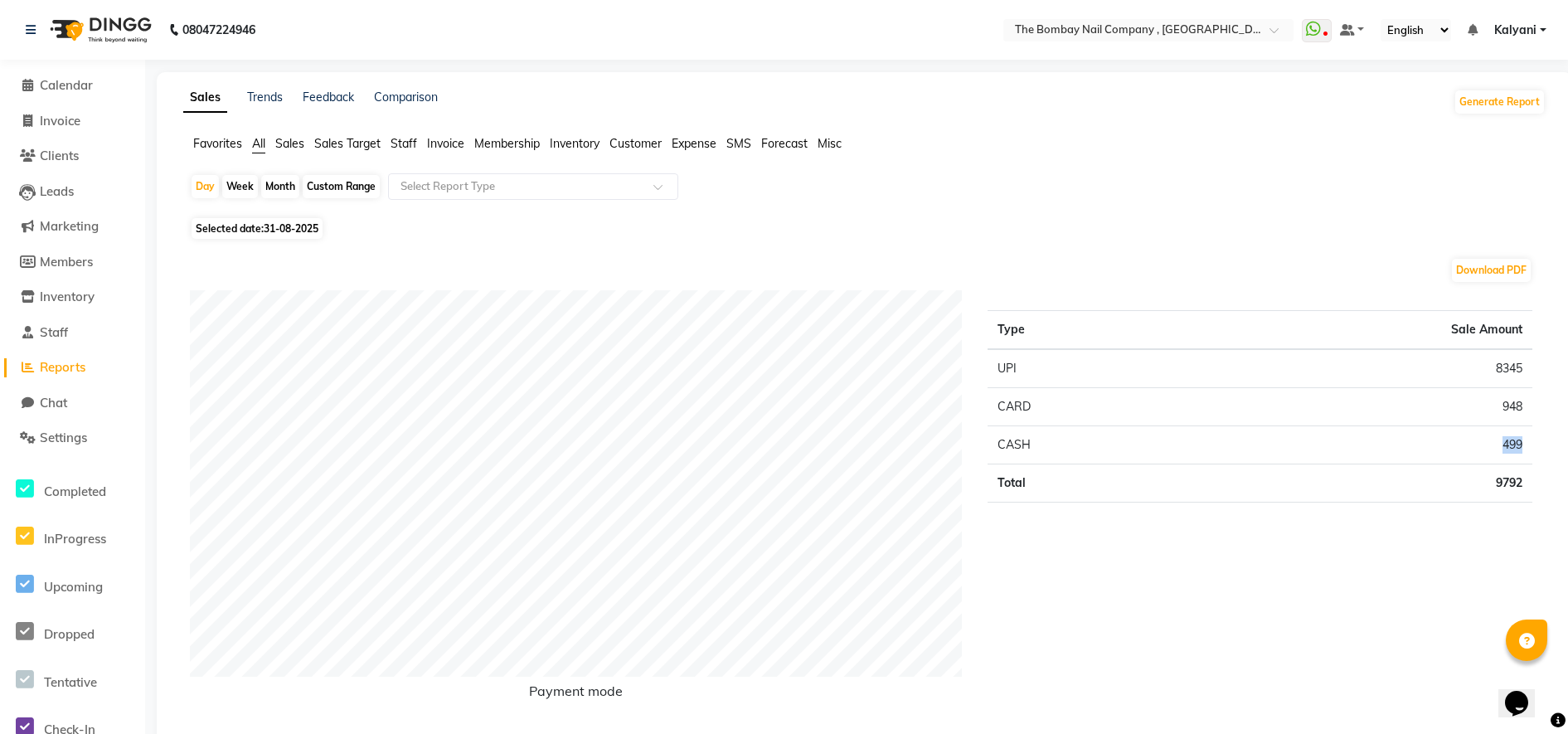
copy td "499"
click at [355, 182] on div "Custom Range" at bounding box center [340, 187] width 77 height 23
select select "8"
select select "2025"
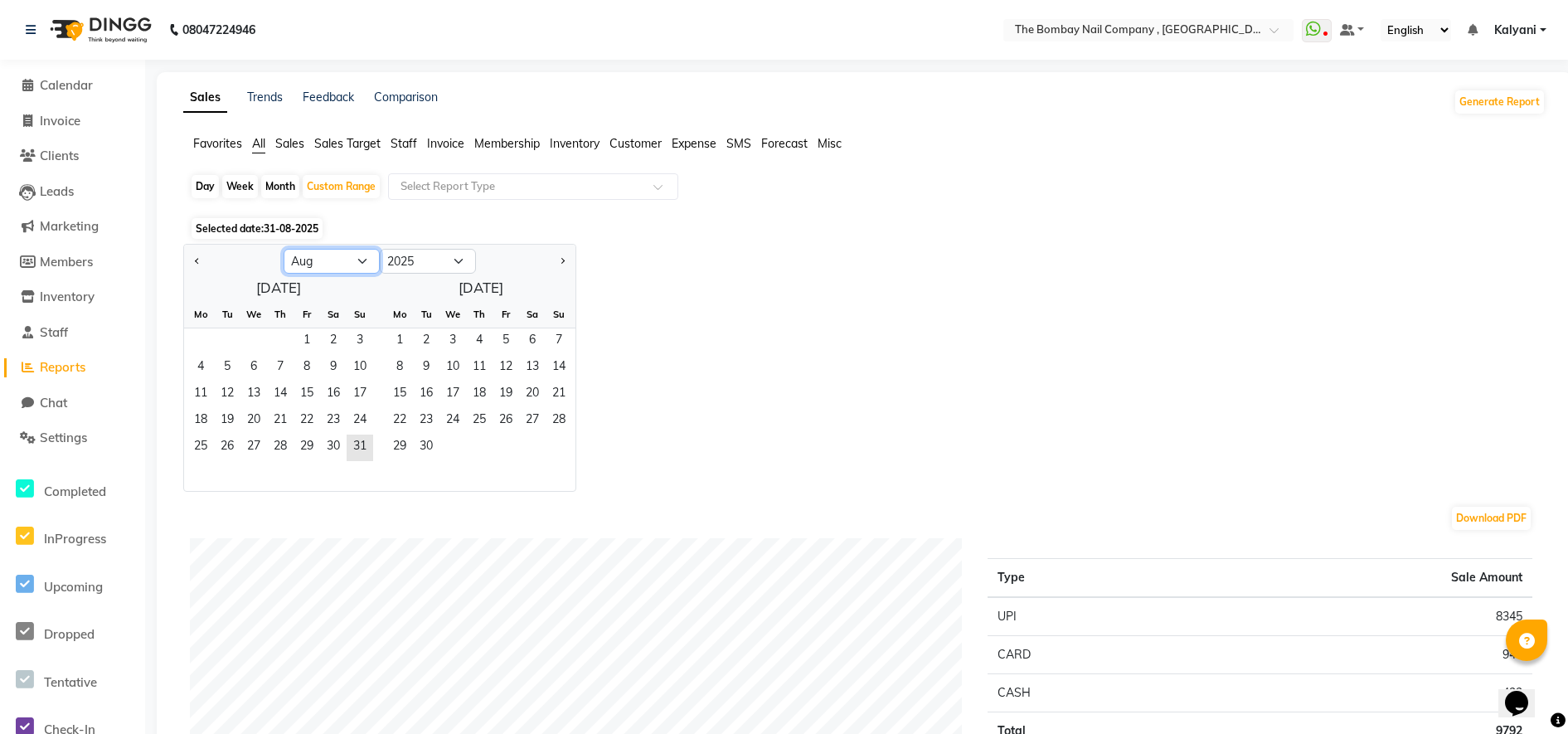
click at [311, 260] on select "Jan Feb Mar Apr May Jun [DATE] Aug Sep Oct Nov Dec" at bounding box center [331, 262] width 97 height 25
click at [411, 221] on div "Selected date: [DATE]" at bounding box center [868, 228] width 1356 height 17
click at [279, 196] on div "Month" at bounding box center [280, 187] width 38 height 23
select select "8"
select select "2025"
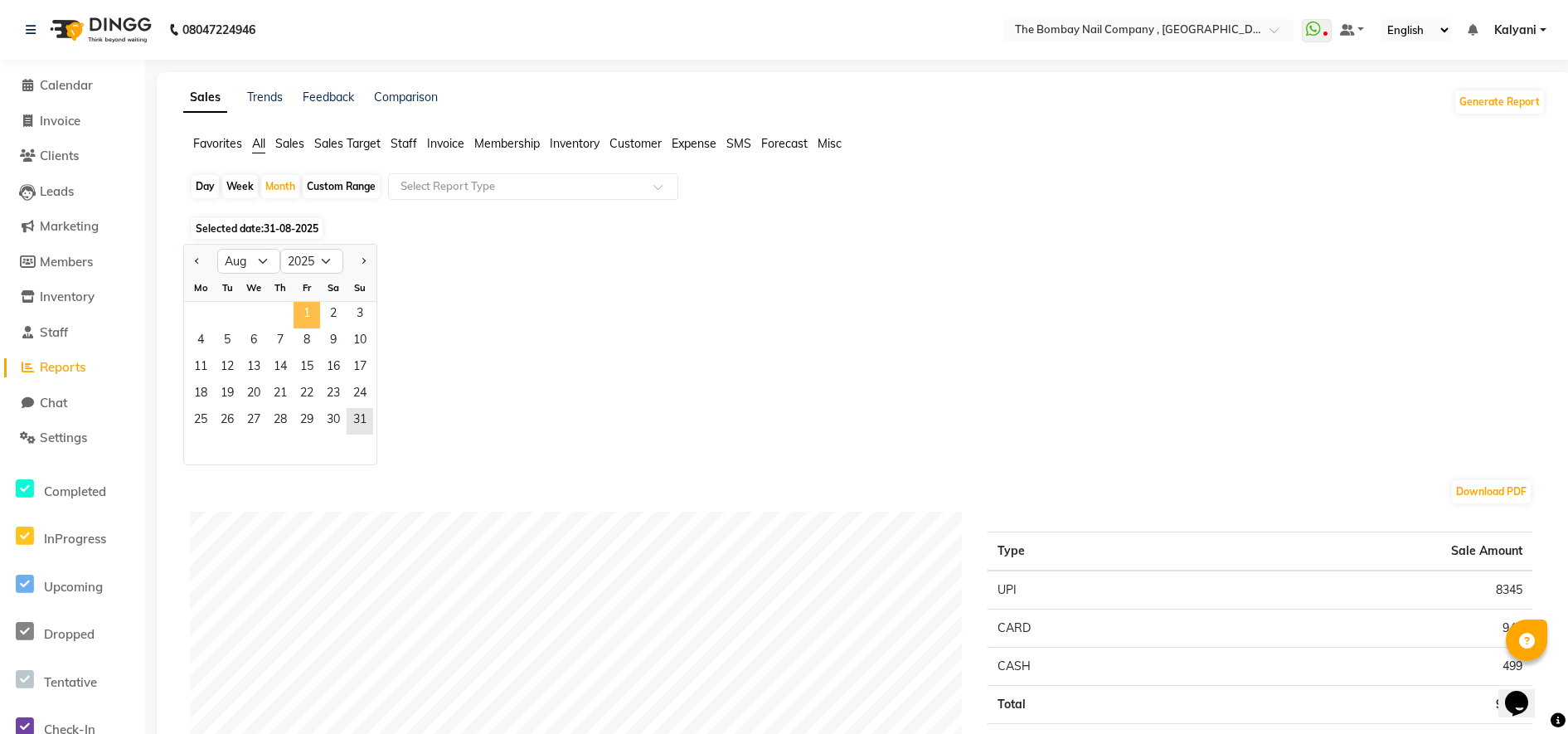
click at [307, 313] on span "1" at bounding box center [306, 314] width 26 height 26
